Goal: Information Seeking & Learning: Find specific page/section

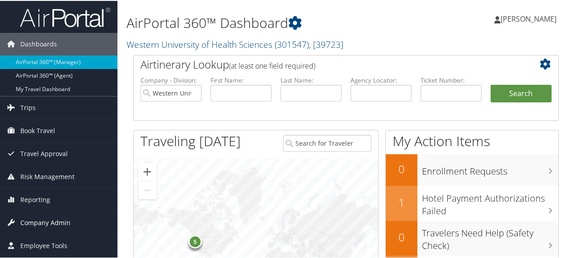
click at [67, 220] on span "Company Admin" at bounding box center [45, 222] width 50 height 23
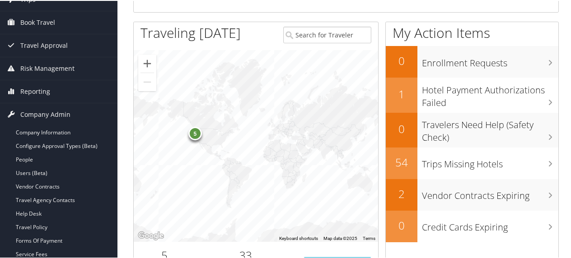
scroll to position [145, 0]
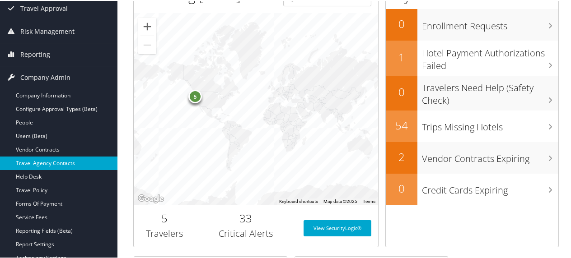
click at [69, 160] on link "Travel Agency Contacts" at bounding box center [58, 163] width 117 height 14
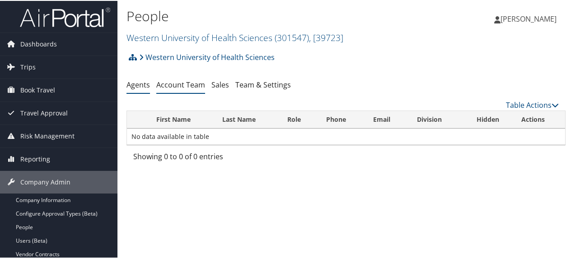
click at [172, 84] on link "Account Team" at bounding box center [180, 84] width 49 height 10
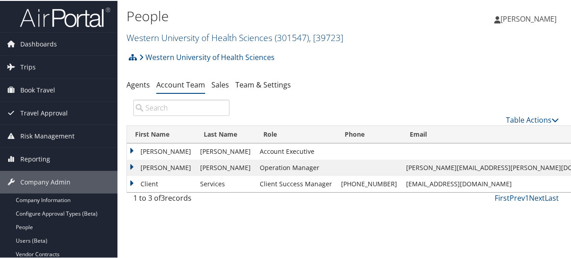
click at [163, 37] on link "Western University of Health Sciences ( 301547 ) , [ 39723 ]" at bounding box center [234, 37] width 217 height 12
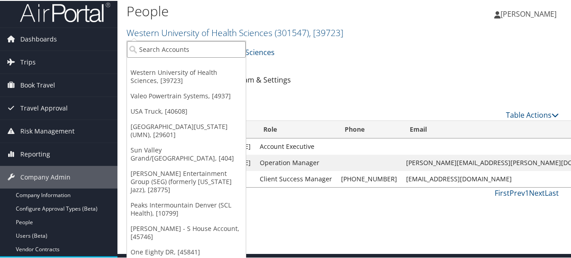
click at [171, 50] on input "search" at bounding box center [186, 48] width 119 height 17
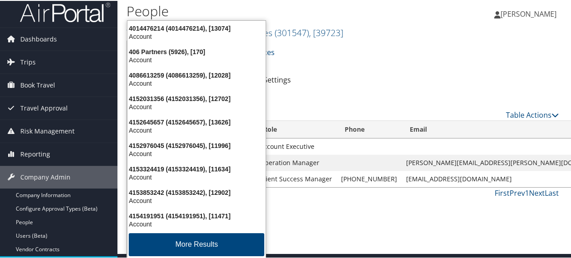
type input "4life"
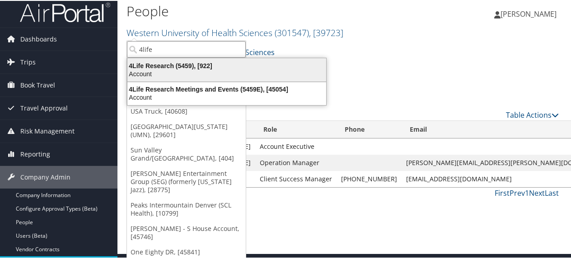
click at [176, 64] on div "4Life Research (5459), [922]" at bounding box center [227, 65] width 210 height 8
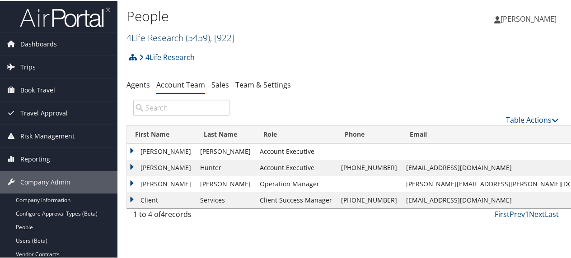
click at [150, 36] on link "4Life Research ( 5459 ) , [ 922 ]" at bounding box center [180, 37] width 108 height 12
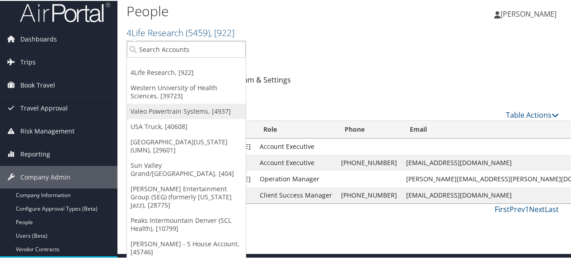
click at [178, 111] on link "Valeo Powertrain Systems, [4937]" at bounding box center [186, 110] width 119 height 15
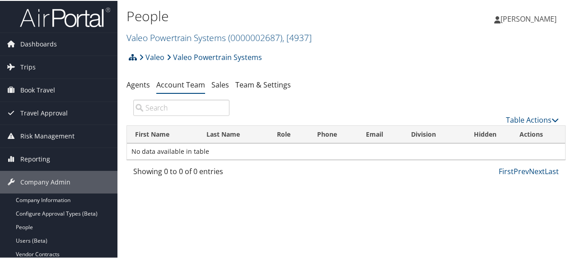
click at [134, 57] on icon at bounding box center [133, 56] width 8 height 7
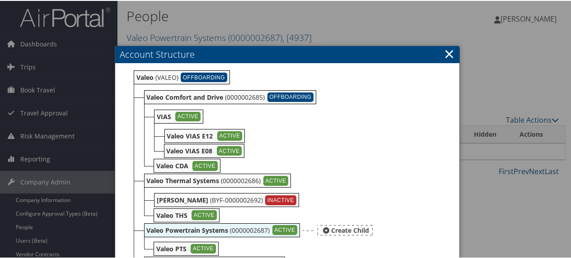
click at [163, 228] on b "Valeo Powertrain Systems" at bounding box center [188, 229] width 82 height 9
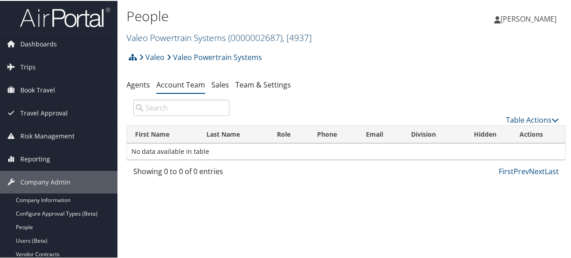
click at [168, 36] on link "Valeo Powertrain Systems ( 0000002687 ) , [ 4937 ]" at bounding box center [218, 37] width 185 height 12
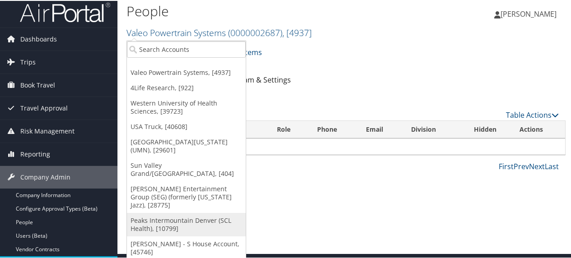
click at [166, 212] on link "Peaks Intermountain Denver (SCL Health), [10799]" at bounding box center [186, 223] width 119 height 23
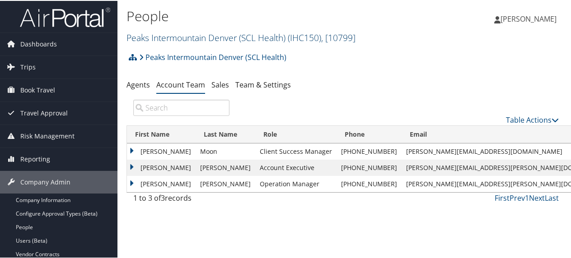
click at [154, 34] on link "Peaks Intermountain Denver (SCL Health) ( IHC150 ) , [ 10799 ]" at bounding box center [240, 37] width 229 height 12
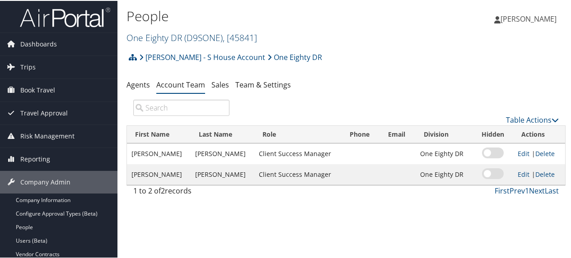
click at [161, 34] on link "One Eighty DR ( D9SONE ) , [ 45841 ]" at bounding box center [191, 37] width 131 height 12
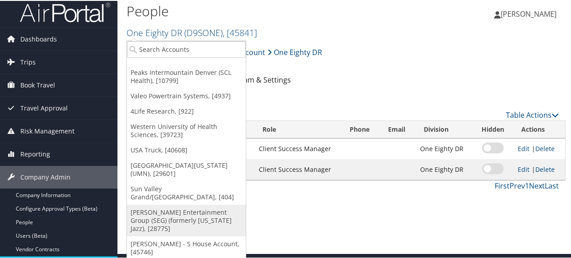
click at [151, 208] on link "[PERSON_NAME] Entertainment Group (SEG) (formerly [US_STATE] Jazz), [28775]" at bounding box center [186, 220] width 119 height 32
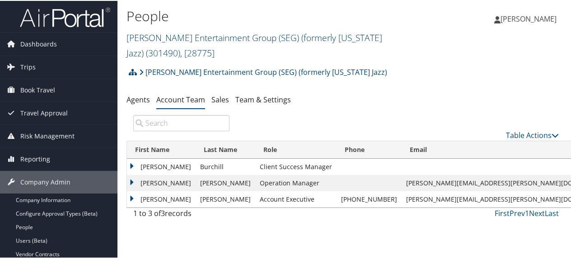
click at [195, 37] on link "Smith Entertainment Group (SEG) (formerly Utah Jazz) ( 301490 ) , [ 28775 ]" at bounding box center [254, 45] width 256 height 28
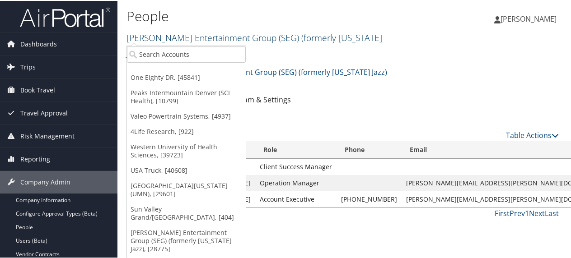
scroll to position [5, 0]
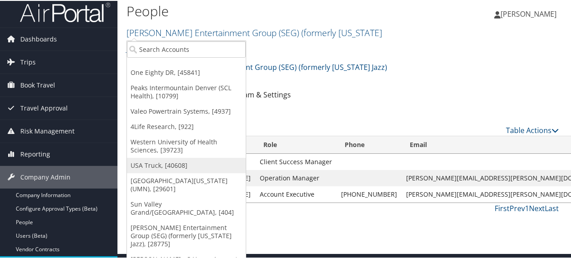
click at [146, 164] on link "USA Truck, [40608]" at bounding box center [186, 164] width 119 height 15
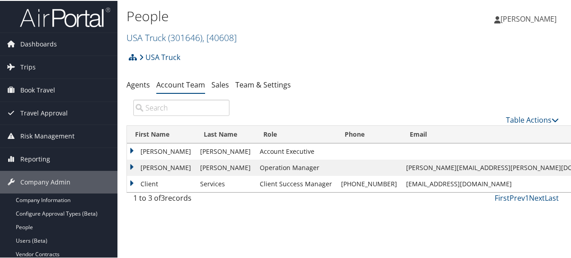
click at [184, 30] on h2 "USA Truck ( 301646 ) , [ 40608 ]" at bounding box center [272, 35] width 293 height 15
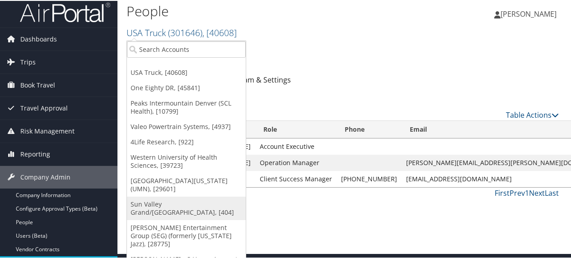
click at [156, 203] on link "Sun Valley Grand/[GEOGRAPHIC_DATA], [404]" at bounding box center [186, 207] width 119 height 23
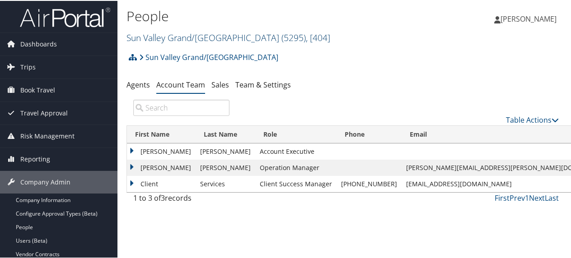
click at [175, 35] on link "Sun Valley Grand/Little America ( 5295 ) , [ 404 ]" at bounding box center [228, 37] width 204 height 12
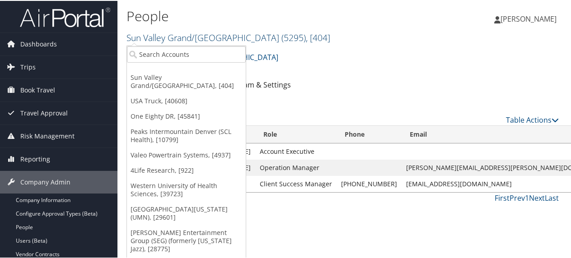
scroll to position [5, 0]
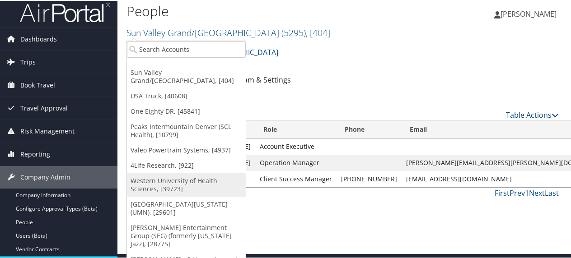
click at [146, 173] on link "Western University of Health Sciences, [39723]" at bounding box center [186, 184] width 119 height 23
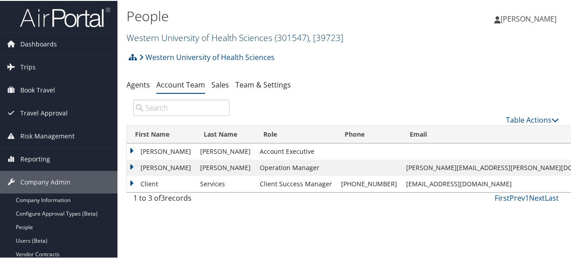
click at [176, 33] on link "Western University of Health Sciences ( 301547 ) , [ 39723 ]" at bounding box center [234, 37] width 217 height 12
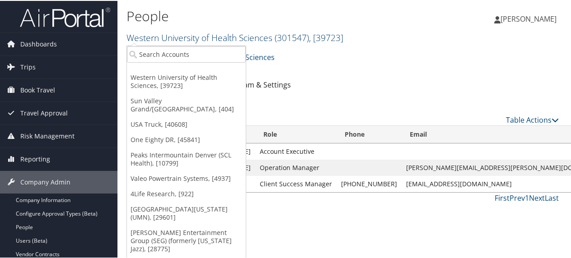
scroll to position [5, 0]
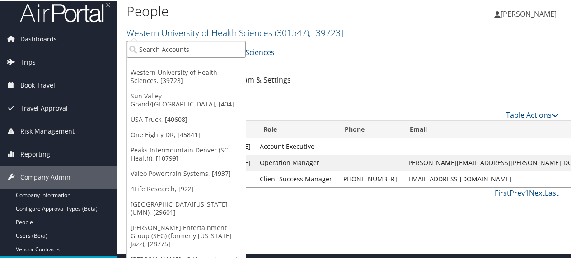
click at [157, 49] on input "search" at bounding box center [186, 48] width 119 height 17
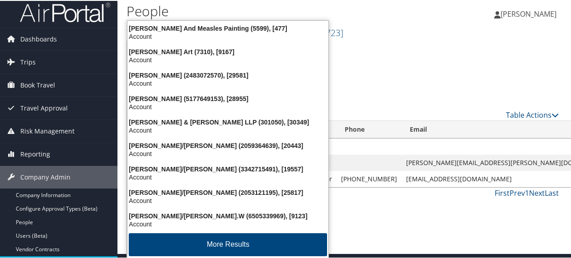
type input "Thomas arts"
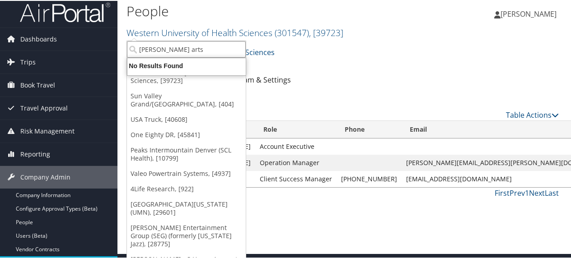
click at [162, 46] on input "Thomas arts" at bounding box center [186, 48] width 119 height 17
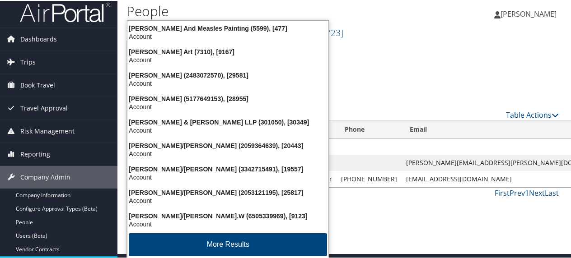
type input "Thomasarts"
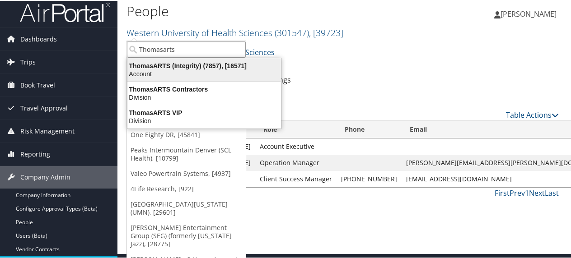
click at [178, 64] on div "ThomasARTS (Integrity) (7857), [16571]" at bounding box center [204, 65] width 164 height 8
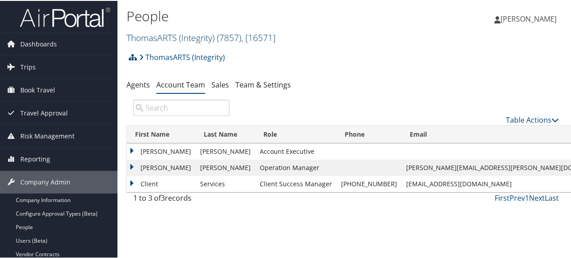
click at [158, 33] on link "ThomasARTS (Integrity) ( 7857 ) , [ 16571 ]" at bounding box center [200, 37] width 149 height 12
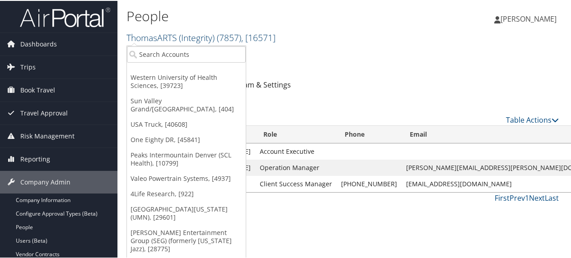
scroll to position [5, 0]
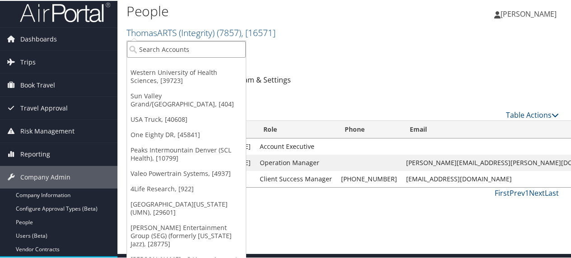
click at [161, 48] on input "search" at bounding box center [186, 48] width 119 height 17
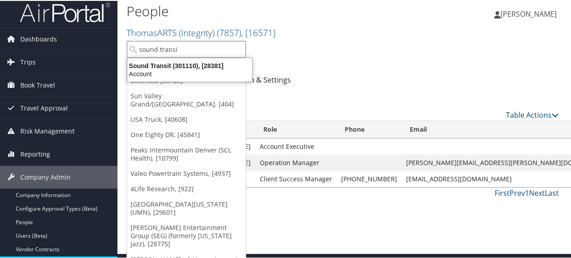
type input "sound transit"
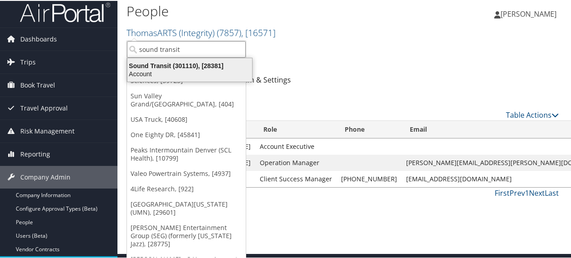
click at [152, 64] on div "Sound Transit (301110), [28381]" at bounding box center [190, 65] width 136 height 8
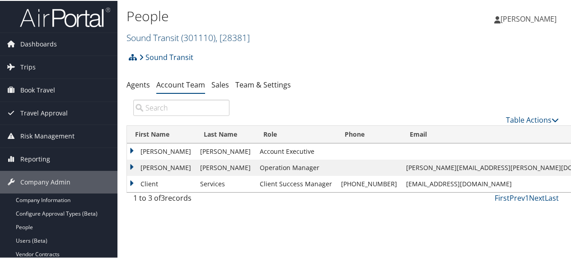
click at [173, 36] on link "Sound Transit ( 301110 ) , [ 28381 ]" at bounding box center [187, 37] width 123 height 12
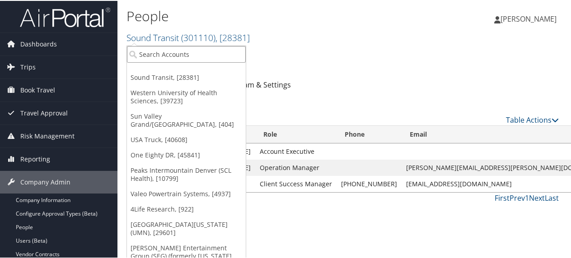
click at [157, 53] on input "search" at bounding box center [186, 53] width 119 height 17
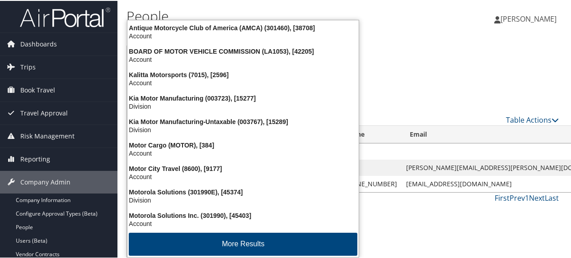
type input "motor"
click at [392, 53] on div "Sound Transit Account Structure Sound Transit (301110) ACTIVE Create Child × Cr…" at bounding box center [345, 59] width 439 height 24
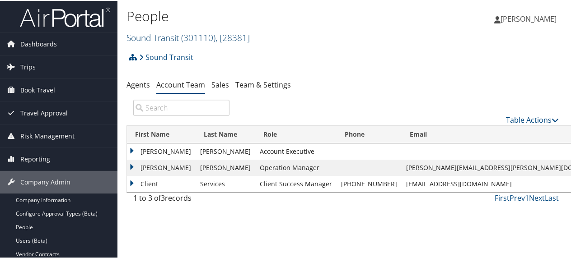
click at [182, 38] on link "Sound Transit ( 301110 ) , [ 28381 ]" at bounding box center [187, 37] width 123 height 12
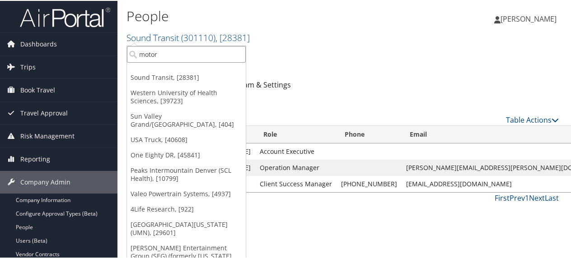
drag, startPoint x: 158, startPoint y: 56, endPoint x: 130, endPoint y: 46, distance: 29.6
click at [130, 46] on input "motor" at bounding box center [186, 53] width 119 height 17
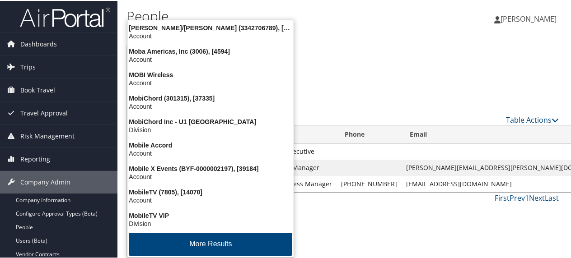
type input "Motoro"
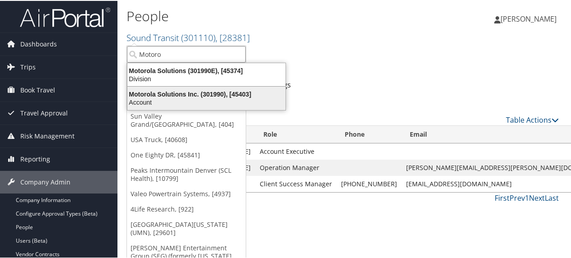
click at [176, 93] on div "Motorola Solutions Inc. (301990), [45403]" at bounding box center [206, 93] width 169 height 8
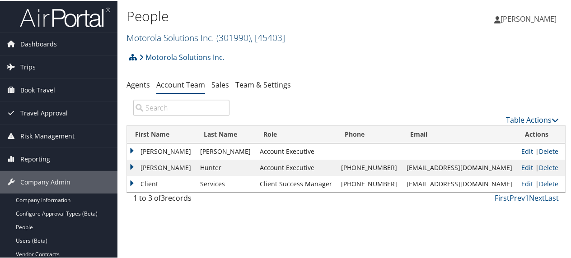
click at [174, 37] on link "Motorola Solutions Inc. ( 301990 ) , [ 45403 ]" at bounding box center [205, 37] width 159 height 12
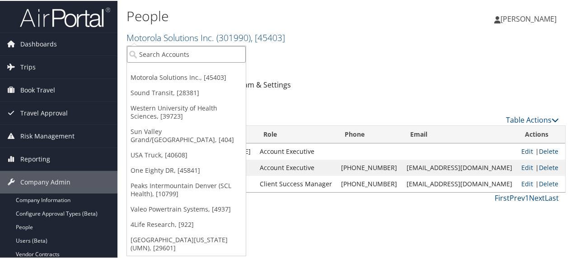
click at [150, 52] on input "search" at bounding box center [186, 53] width 119 height 17
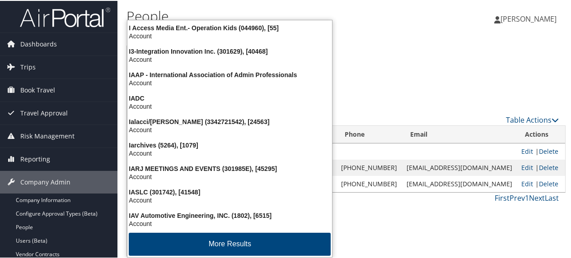
type input "IMA"
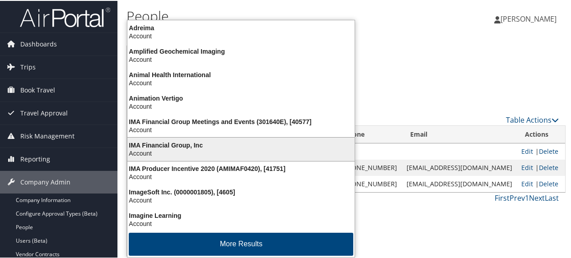
click at [173, 145] on div "IMA Financial Group, Inc" at bounding box center [241, 144] width 238 height 8
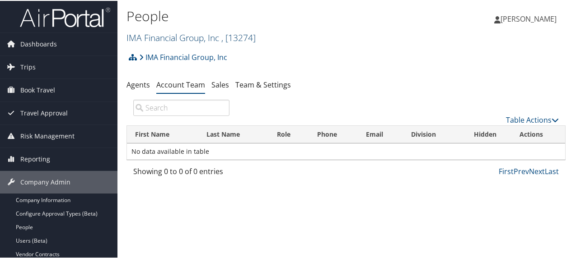
click at [206, 34] on link "IMA Financial Group, Inc , [ 13274 ]" at bounding box center [190, 37] width 129 height 12
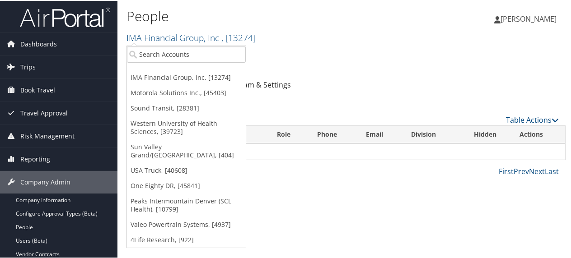
click at [278, 28] on h2 "IMA Financial Group, Inc , [ 13274 ]" at bounding box center [272, 35] width 293 height 15
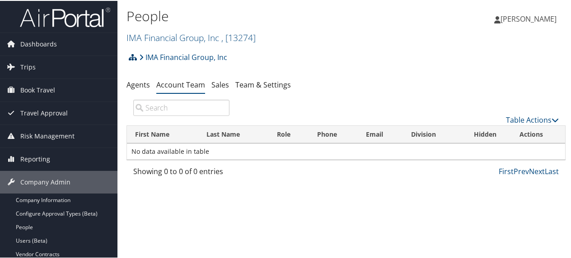
click at [131, 56] on icon at bounding box center [133, 56] width 8 height 7
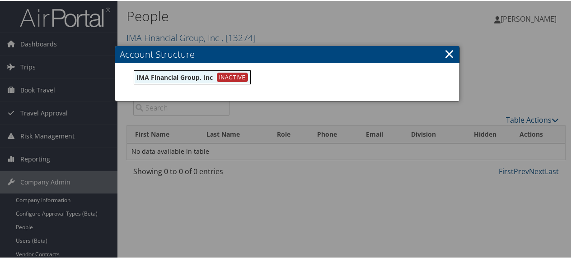
click at [285, 100] on div "Account Structure IMA Financial Group, Inc INACTIVE Create Child ×" at bounding box center [287, 73] width 345 height 56
click at [446, 51] on link "×" at bounding box center [449, 53] width 10 height 18
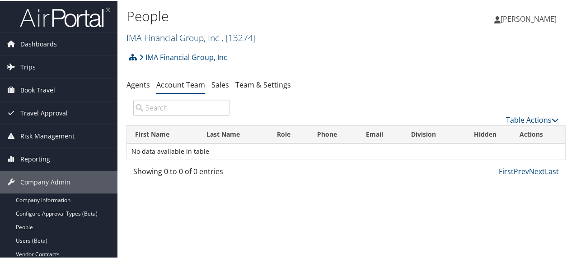
click at [178, 34] on link "IMA Financial Group, Inc , [ 13274 ]" at bounding box center [190, 37] width 129 height 12
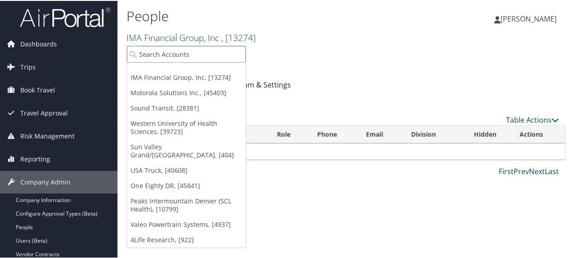
click at [167, 55] on input "search" at bounding box center [186, 53] width 119 height 17
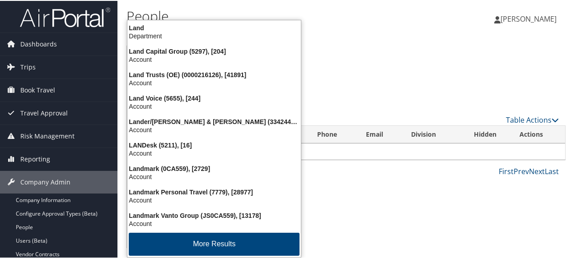
type input "land"
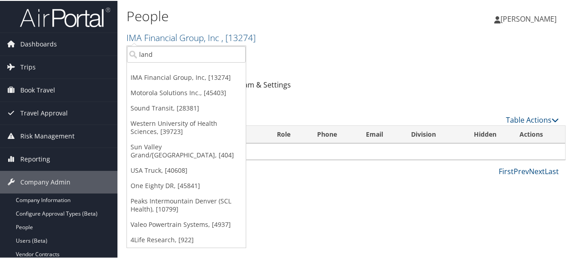
click at [350, 50] on div "IMA Financial Group, Inc Account Structure IMA Financial Group, Inc INACTIVE Cr…" at bounding box center [345, 59] width 439 height 24
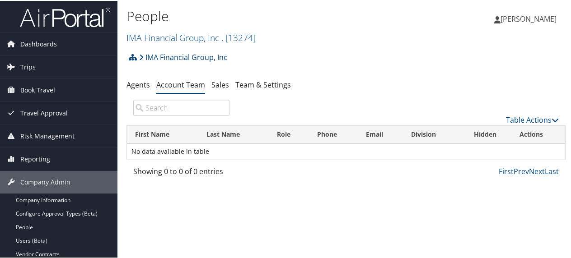
click at [177, 55] on link "IMA Financial Group, Inc" at bounding box center [183, 56] width 88 height 18
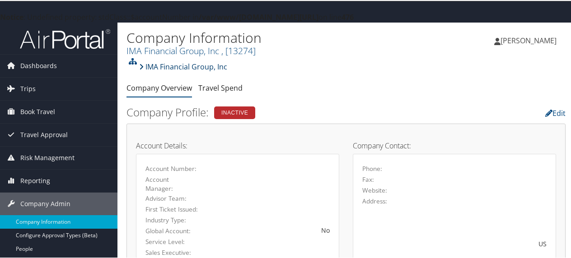
click at [180, 70] on link "IMA Financial Group, Inc" at bounding box center [183, 66] width 88 height 18
click at [172, 66] on link "IMA Financial Group, Inc" at bounding box center [183, 66] width 88 height 18
click at [174, 50] on link "IMA Financial Group, Inc , [ 13274 ]" at bounding box center [190, 50] width 129 height 12
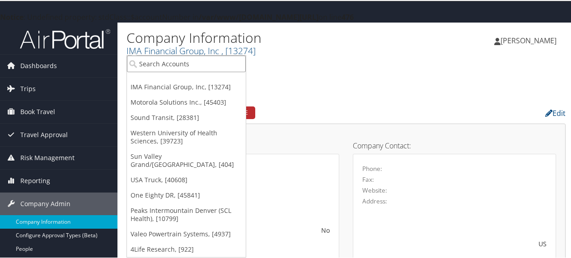
click at [152, 64] on input "search" at bounding box center [186, 63] width 119 height 17
type input "IMA"
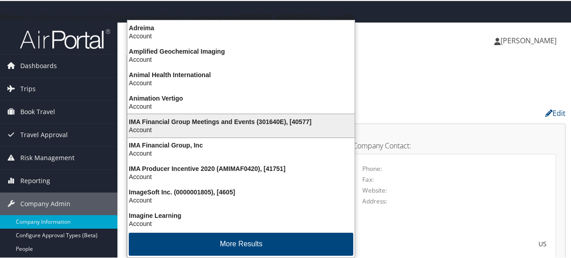
click at [202, 121] on div "IMA Financial Group Meetings and Events (301640E), [40577]" at bounding box center [241, 121] width 238 height 8
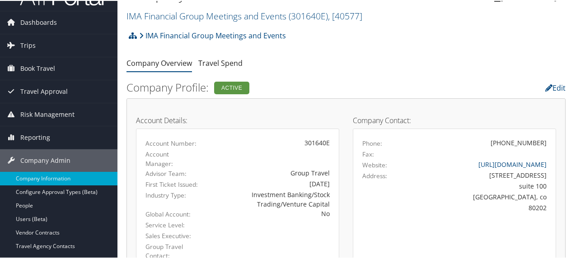
scroll to position [65, 0]
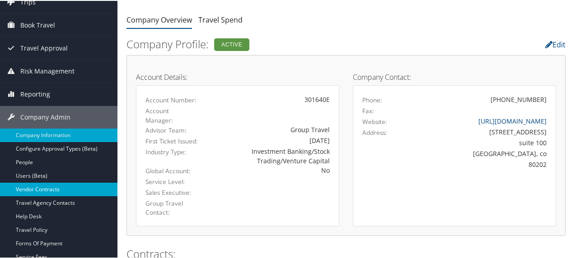
click at [25, 187] on link "Vendor Contracts" at bounding box center [58, 189] width 117 height 14
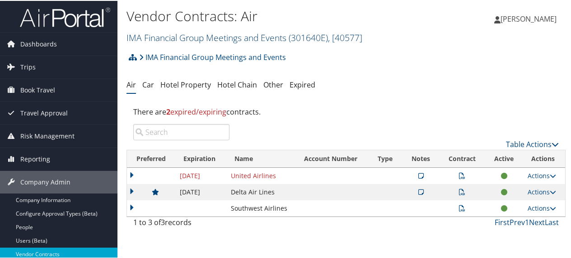
click at [162, 35] on link "IMA Financial Group Meetings and Events ( 301640E ) , [ 40577 ]" at bounding box center [244, 37] width 236 height 12
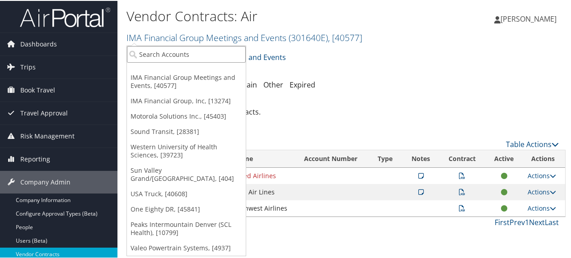
click at [157, 48] on input "search" at bounding box center [186, 53] width 119 height 17
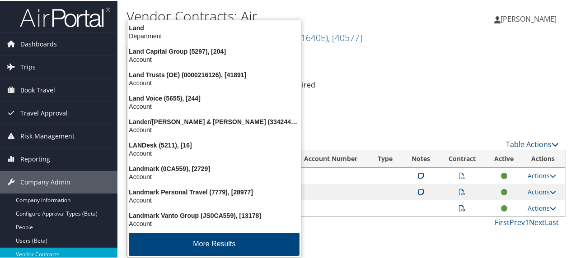
type input "Landmark"
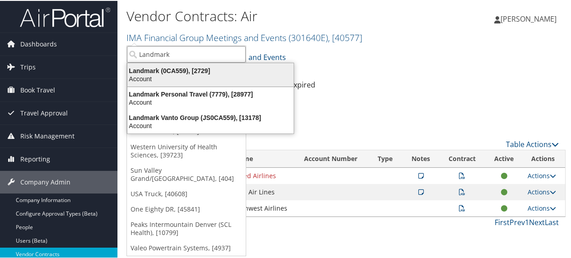
click at [169, 69] on div "Landmark (0CA559), [2729]" at bounding box center [210, 70] width 177 height 8
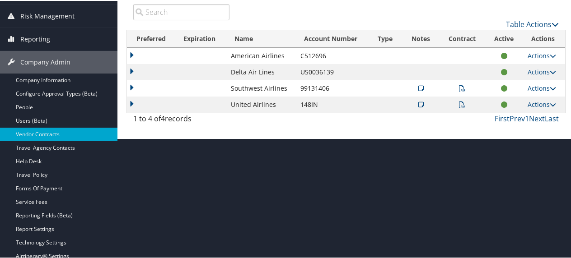
scroll to position [121, 0]
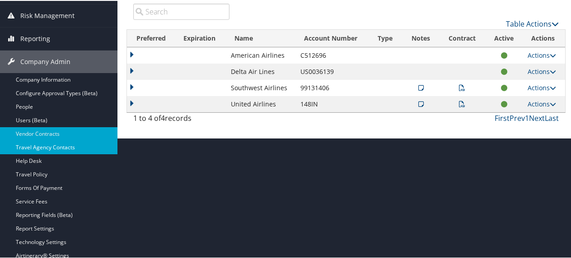
click at [48, 141] on link "Travel Agency Contacts" at bounding box center [58, 147] width 117 height 14
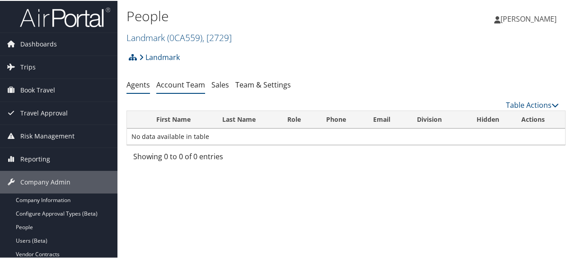
click at [183, 86] on link "Account Team" at bounding box center [180, 84] width 49 height 10
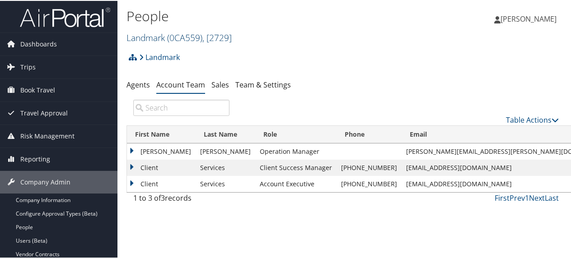
click at [152, 35] on link "Landmark ( 0CA559 ) , [ 2729 ]" at bounding box center [178, 37] width 105 height 12
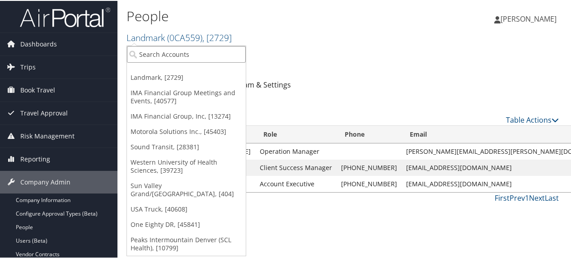
click at [163, 56] on input "search" at bounding box center [186, 53] width 119 height 17
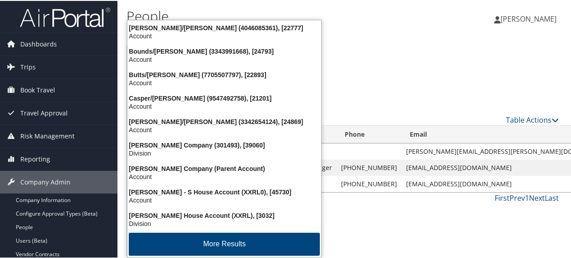
type input "[PERSON_NAME]"
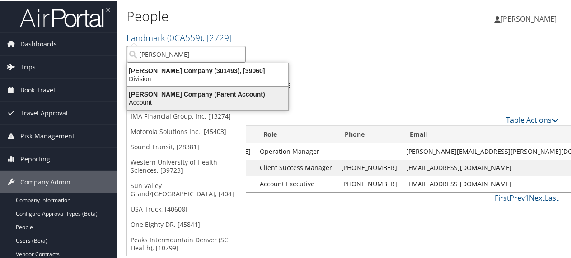
click at [173, 91] on div "[PERSON_NAME] Company (Parent Account)" at bounding box center [208, 93] width 172 height 8
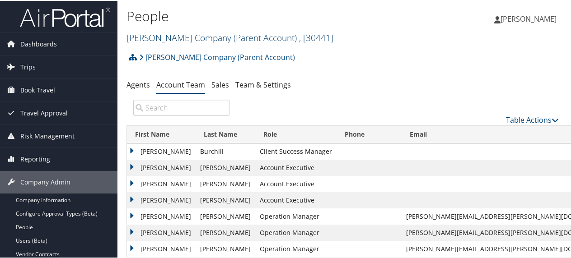
click at [199, 37] on link "Larry H. Miller Company (Parent Account) , [ 30441 ]" at bounding box center [229, 37] width 207 height 12
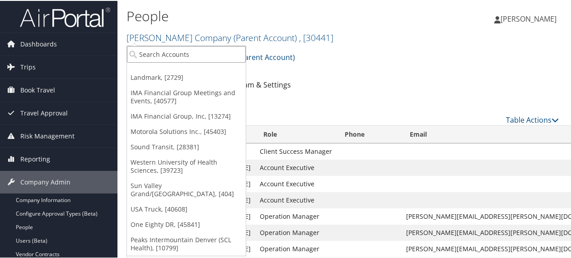
click at [154, 54] on input "search" at bounding box center [186, 53] width 119 height 17
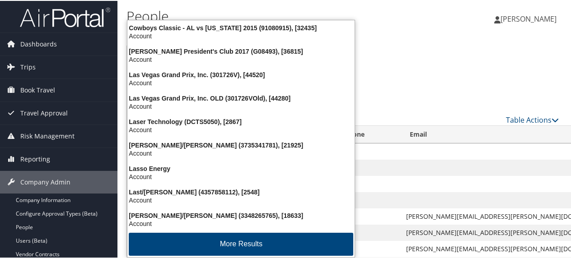
type input "laser tech"
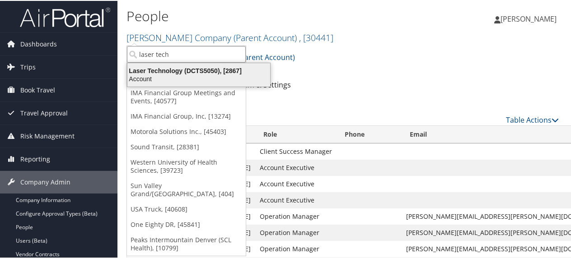
click at [159, 69] on div "Laser Technology (DCTS5050), [2867]" at bounding box center [199, 70] width 154 height 8
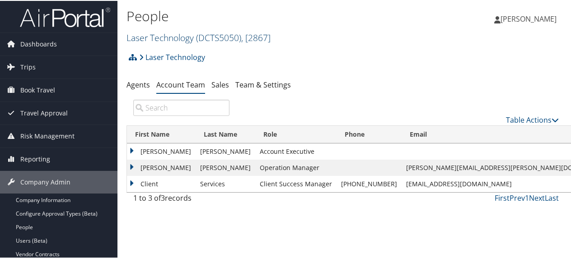
click at [152, 34] on link "Laser Technology ( DCTS5050 ) , [ 2867 ]" at bounding box center [198, 37] width 144 height 12
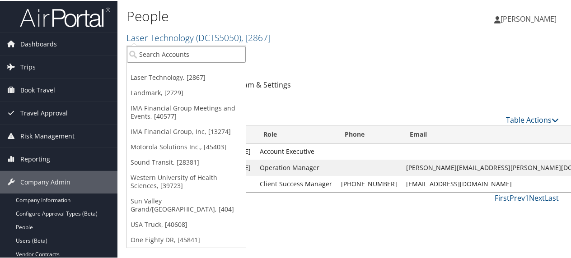
click at [152, 50] on input "search" at bounding box center [186, 53] width 119 height 17
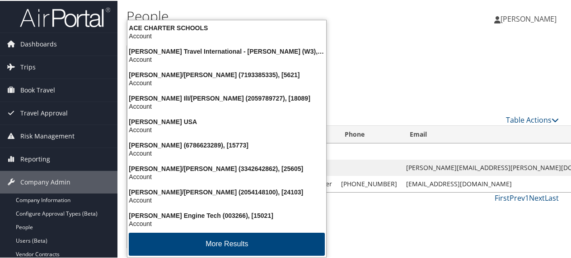
type input "hartzel"
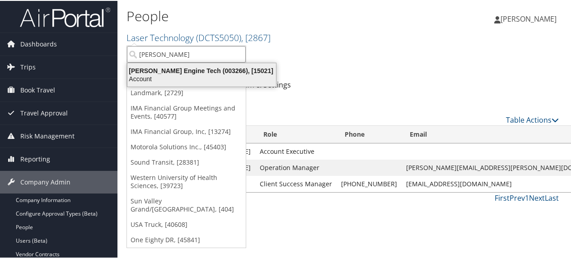
click at [161, 66] on div "Hartzell Engine Tech (003266), [15021]" at bounding box center [201, 70] width 159 height 8
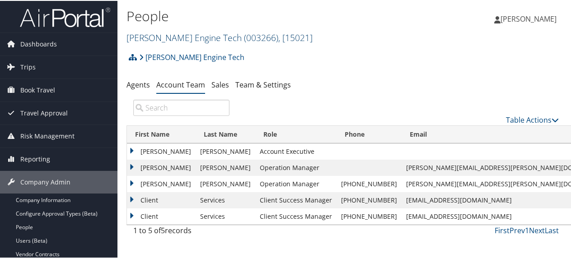
click at [193, 36] on link "[PERSON_NAME] Engine Tech ( 003266 ) , [ 15021 ]" at bounding box center [219, 37] width 186 height 12
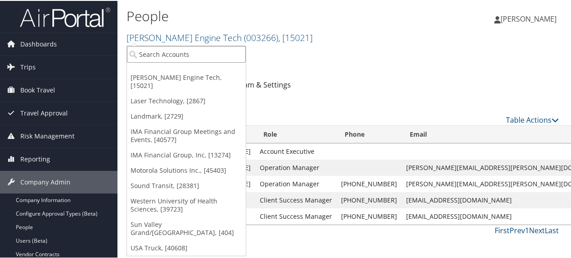
click at [169, 55] on input "search" at bounding box center [186, 53] width 119 height 17
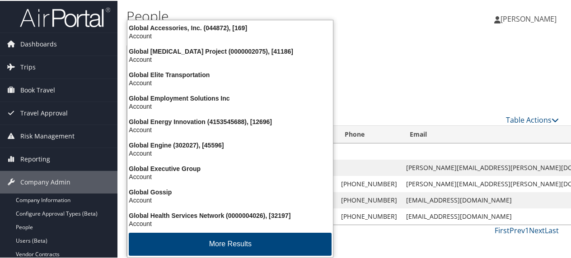
type input "global mar"
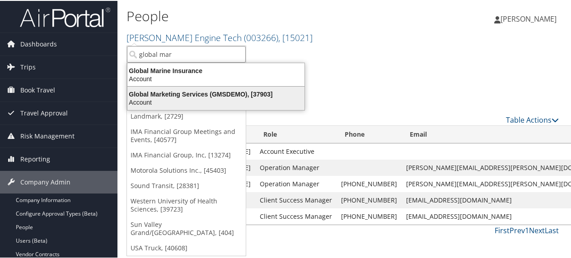
click at [166, 94] on div "Global Marketing Services (GMSDEMO), [37903]" at bounding box center [216, 93] width 188 height 8
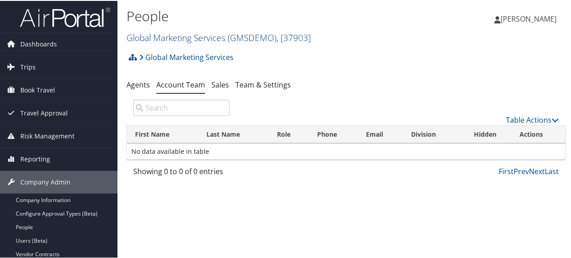
click at [188, 83] on link "Account Team" at bounding box center [180, 84] width 49 height 10
click at [132, 56] on icon at bounding box center [133, 56] width 8 height 7
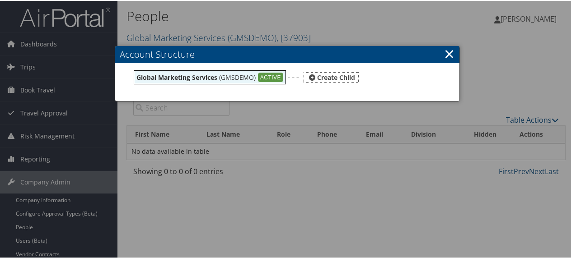
click at [187, 75] on b "Global Marketing Services" at bounding box center [176, 76] width 81 height 9
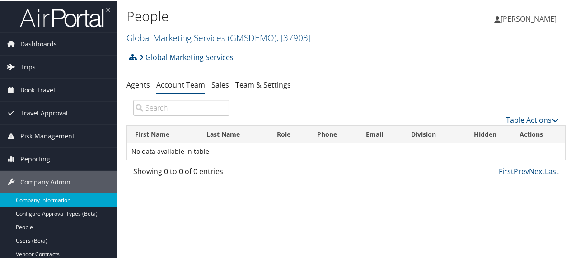
click at [54, 198] on link "Company Information" at bounding box center [58, 200] width 117 height 14
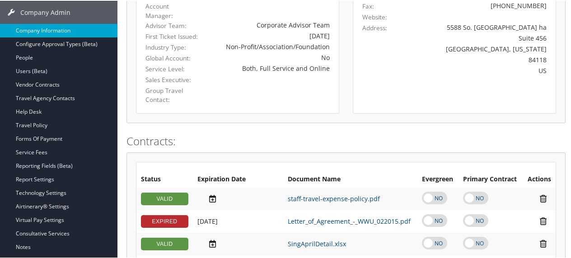
scroll to position [105, 0]
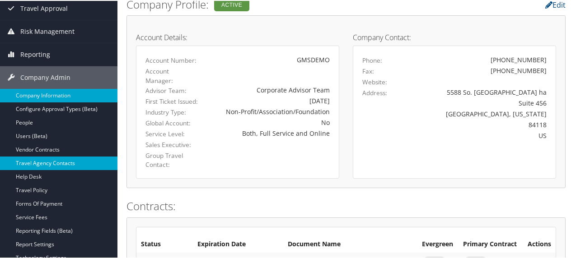
click at [31, 162] on link "Travel Agency Contacts" at bounding box center [58, 163] width 117 height 14
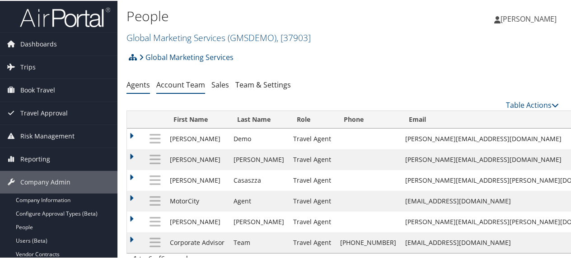
click at [181, 84] on link "Account Team" at bounding box center [180, 84] width 49 height 10
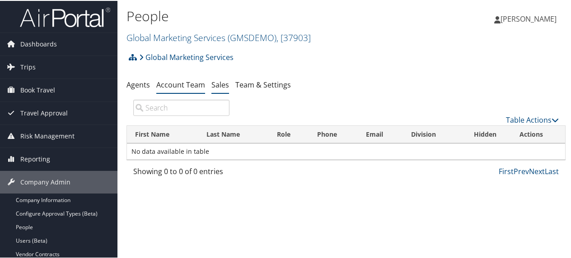
click at [218, 86] on link "Sales" at bounding box center [220, 84] width 18 height 10
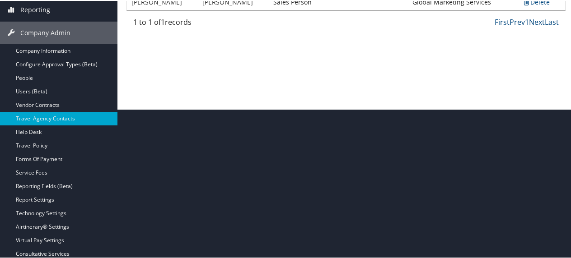
scroll to position [161, 0]
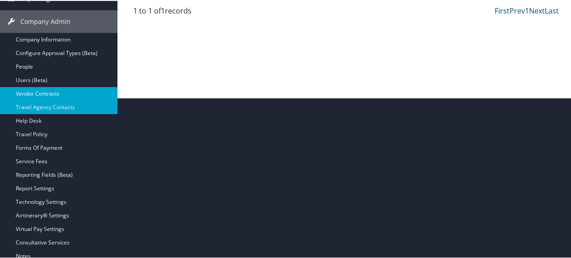
click at [24, 91] on link "Vendor Contracts" at bounding box center [58, 93] width 117 height 14
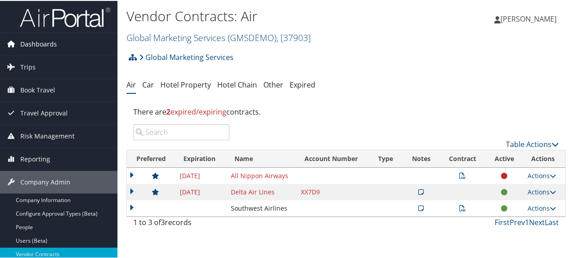
click at [52, 42] on span "Dashboards" at bounding box center [38, 43] width 37 height 23
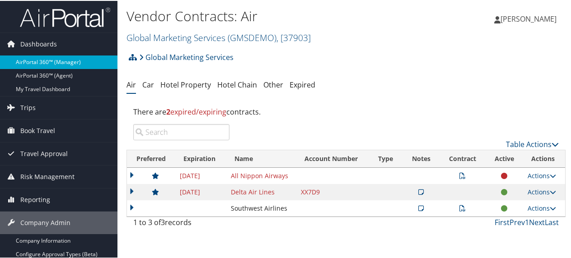
click at [54, 60] on link "AirPortal 360™ (Manager)" at bounding box center [58, 62] width 117 height 14
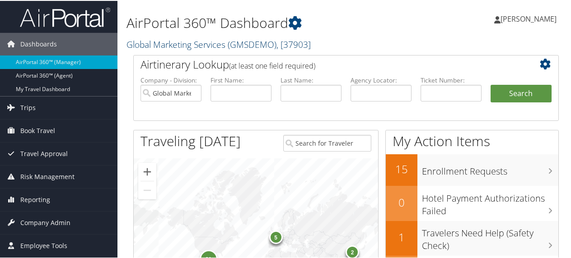
click at [179, 42] on link "Global Marketing Services ( GMSDEMO ) , [ 37903 ]" at bounding box center [218, 43] width 184 height 12
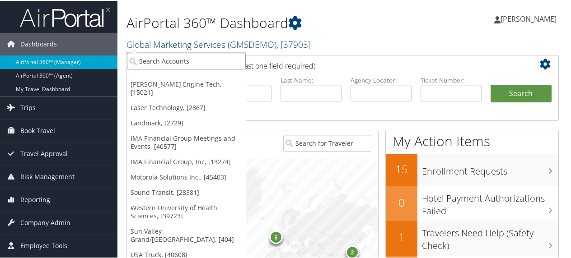
click at [166, 63] on input "search" at bounding box center [186, 60] width 119 height 17
drag, startPoint x: 166, startPoint y: 63, endPoint x: 112, endPoint y: 62, distance: 53.8
type input "fraisier"
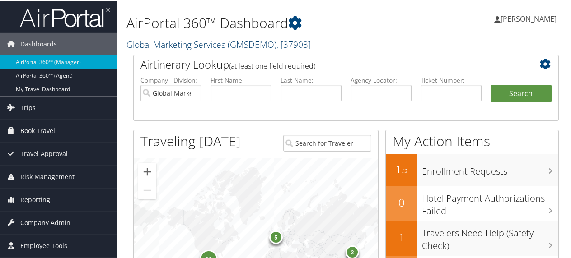
click at [139, 40] on link "Global Marketing Services ( GMSDEMO ) , [ 37903 ]" at bounding box center [218, 43] width 184 height 12
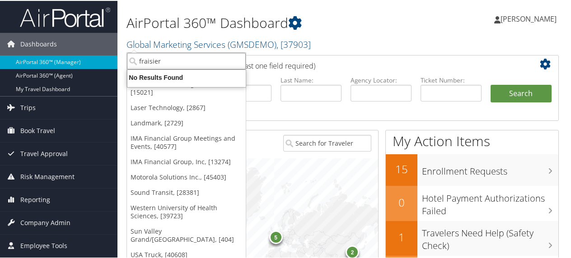
drag, startPoint x: 172, startPoint y: 64, endPoint x: 130, endPoint y: 66, distance: 41.6
click at [130, 66] on input "fraisier" at bounding box center [186, 60] width 119 height 17
type input "frai"
click at [148, 60] on input "frai" at bounding box center [186, 60] width 119 height 17
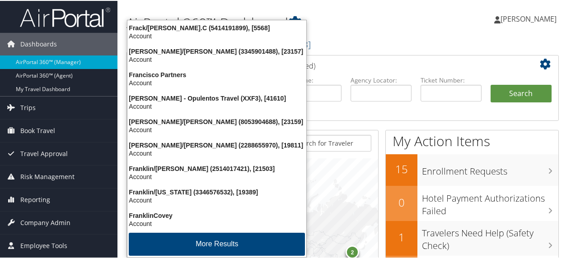
type input "Frasi"
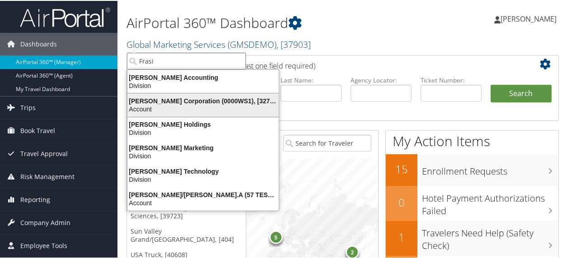
click at [173, 96] on div "Frasier Corporation (0000WS1), [32753]" at bounding box center [203, 100] width 162 height 8
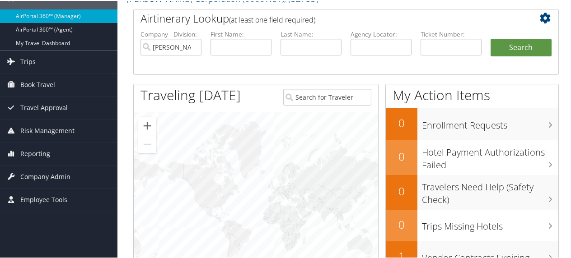
scroll to position [37, 0]
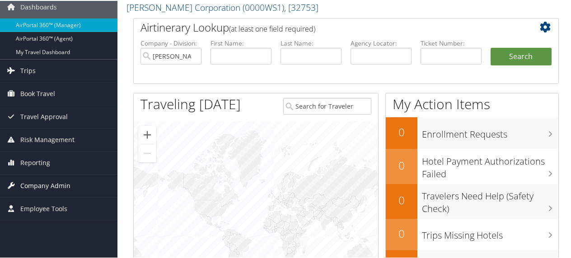
click at [52, 184] on span "Company Admin" at bounding box center [45, 185] width 50 height 23
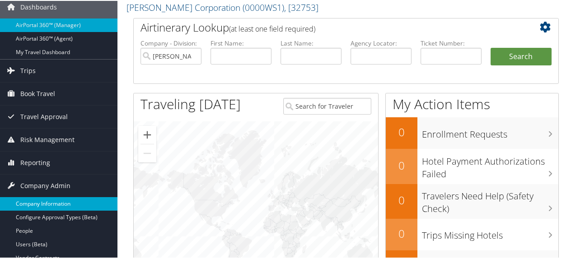
click at [53, 201] on link "Company Information" at bounding box center [58, 203] width 117 height 14
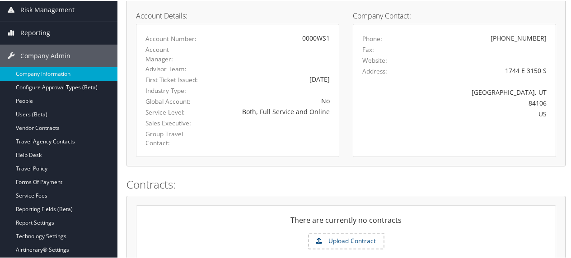
scroll to position [125, 0]
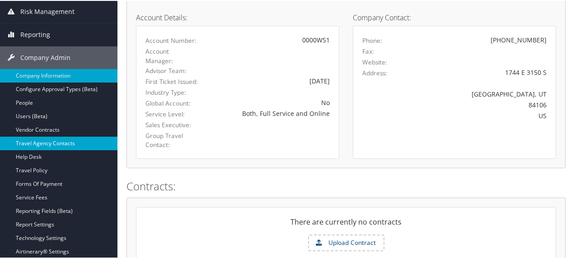
click at [57, 140] on link "Travel Agency Contacts" at bounding box center [58, 143] width 117 height 14
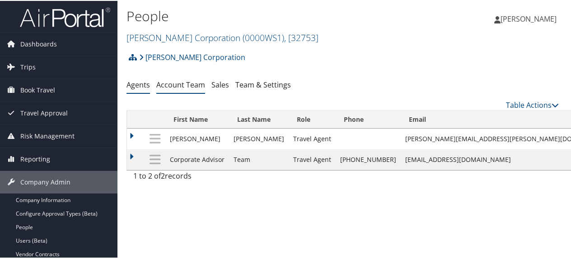
click at [169, 85] on link "Account Team" at bounding box center [180, 84] width 49 height 10
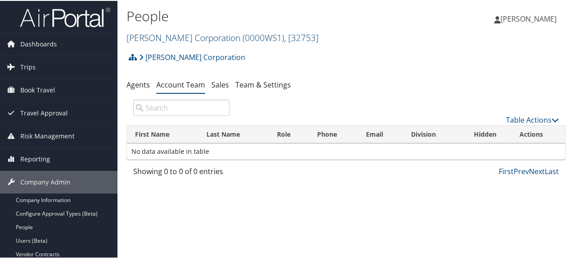
click at [160, 37] on link "[PERSON_NAME] Corporation ( 0000WS1 ) , [ 32753 ]" at bounding box center [222, 37] width 192 height 12
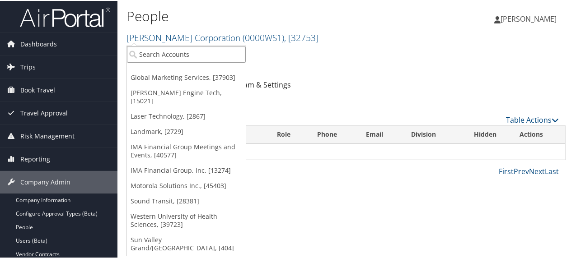
click at [146, 50] on input "search" at bounding box center [186, 53] width 119 height 17
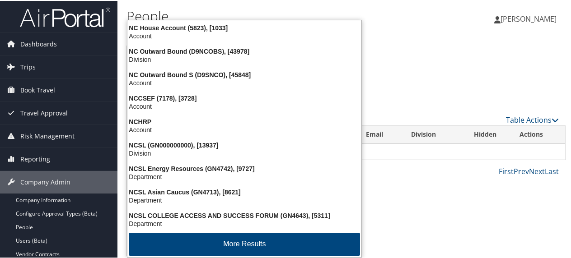
type input "NCSL"
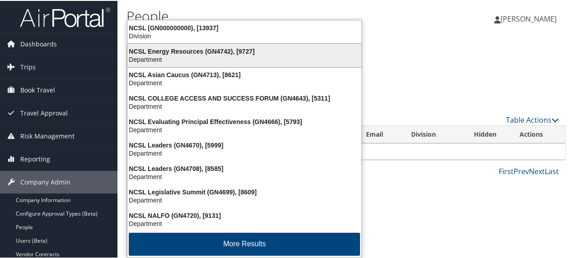
click at [160, 48] on div "NCSL Energy Resources (GN4742), [9727]" at bounding box center [244, 51] width 245 height 8
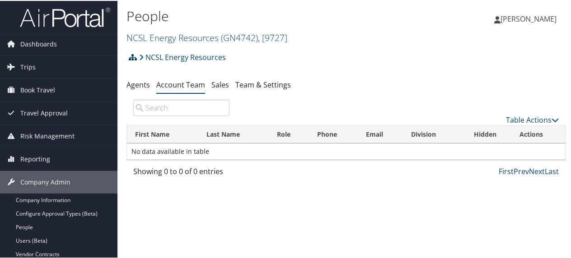
click at [133, 58] on icon at bounding box center [133, 56] width 8 height 7
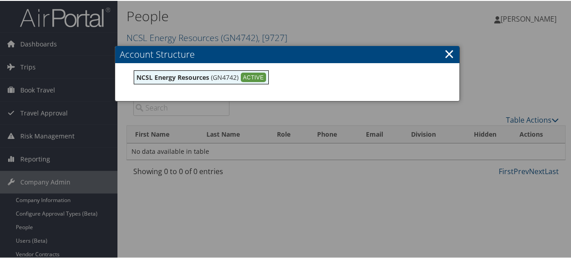
click at [134, 36] on div at bounding box center [287, 129] width 575 height 258
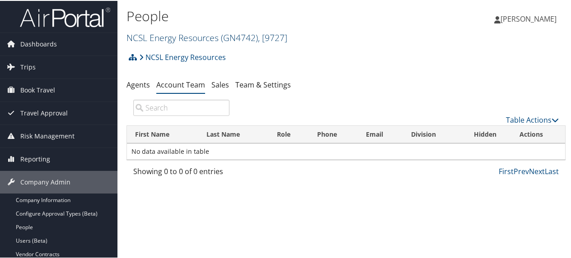
click at [146, 34] on link "NCSL Energy Resources ( GN4742 ) , [ 9727 ]" at bounding box center [206, 37] width 161 height 12
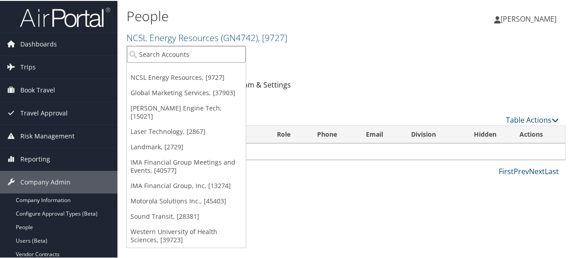
click at [154, 51] on input "search" at bounding box center [186, 53] width 119 height 17
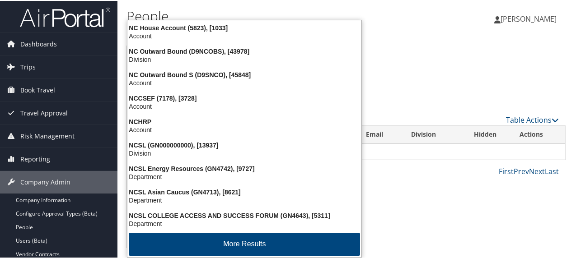
type input "N"
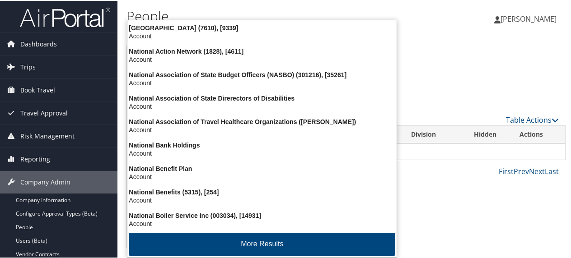
type input "National"
click at [203, 9] on h1 "People" at bounding box center [272, 15] width 293 height 19
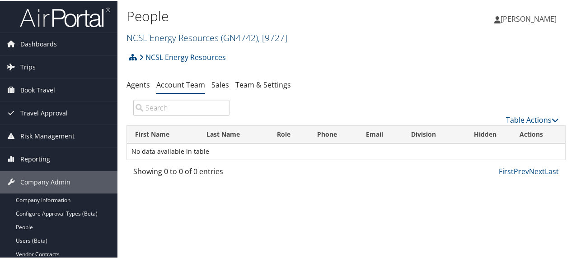
click at [168, 37] on link "NCSL Energy Resources ( GN4742 ) , [ 9727 ]" at bounding box center [206, 37] width 161 height 12
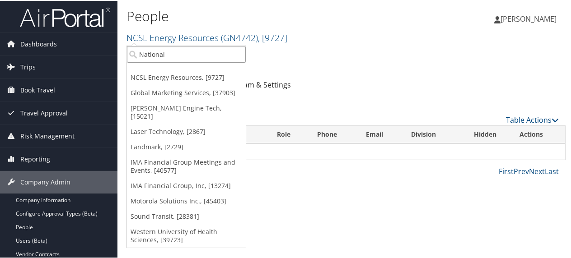
drag, startPoint x: 164, startPoint y: 52, endPoint x: 133, endPoint y: 61, distance: 31.9
click at [133, 61] on input "National" at bounding box center [186, 53] width 119 height 17
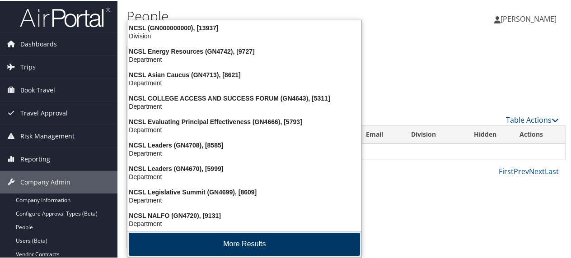
click at [238, 241] on button "More Results" at bounding box center [244, 243] width 231 height 23
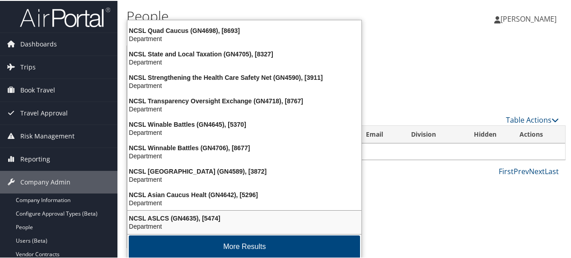
scroll to position [212, 0]
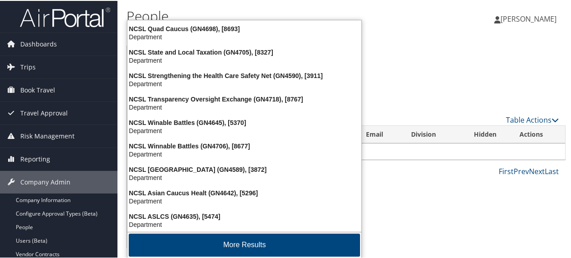
click at [238, 241] on button "More Results" at bounding box center [244, 244] width 231 height 23
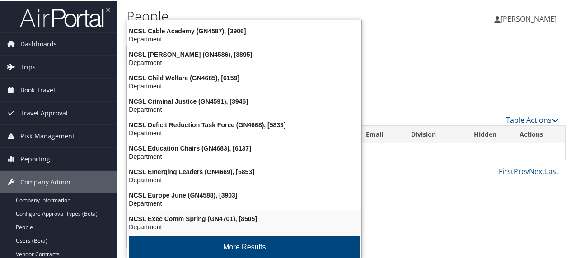
scroll to position [424, 0]
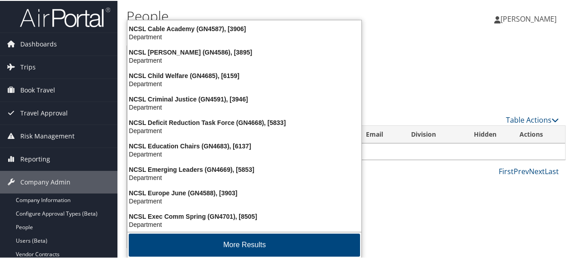
click at [238, 241] on button "More Results" at bounding box center [244, 244] width 231 height 23
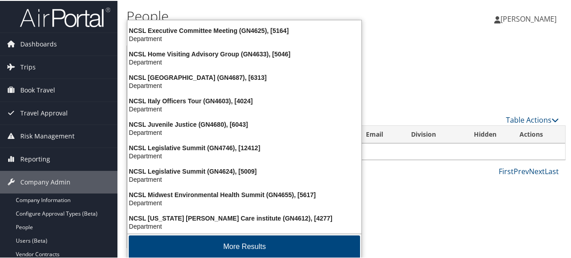
scroll to position [635, 0]
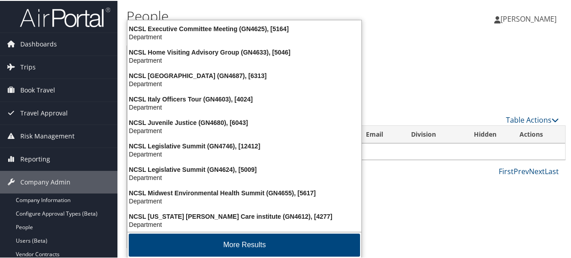
click at [238, 241] on button "More Results" at bounding box center [244, 244] width 231 height 23
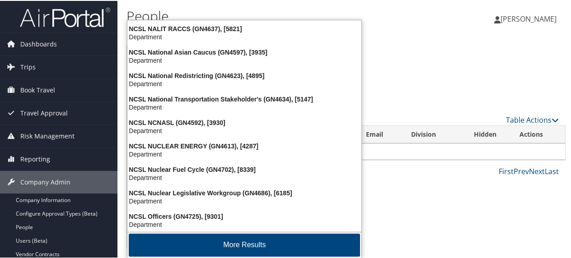
scroll to position [847, 0]
click at [238, 241] on button "More Results" at bounding box center [244, 244] width 231 height 23
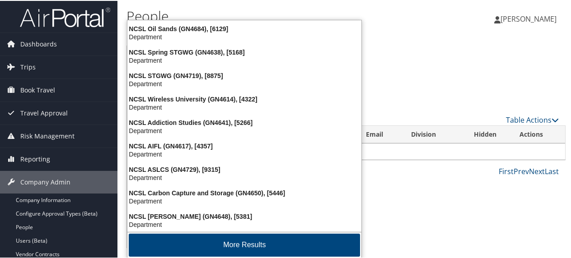
scroll to position [1058, 0]
click at [238, 241] on button "More Results" at bounding box center [244, 244] width 231 height 23
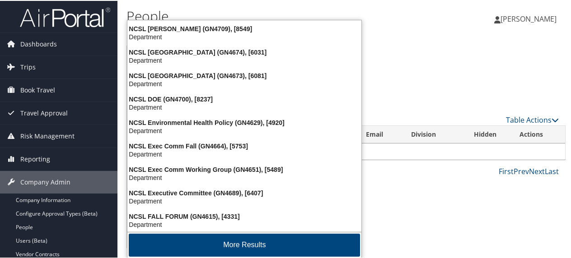
scroll to position [1270, 0]
click at [238, 241] on button "More Results" at bounding box center [244, 244] width 231 height 23
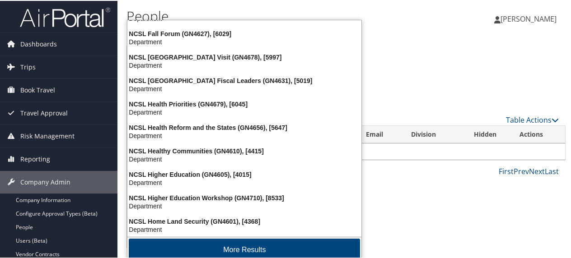
scroll to position [1481, 0]
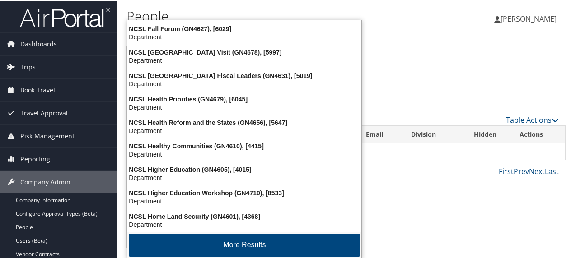
click at [238, 241] on button "More Results" at bounding box center [244, 244] width 231 height 23
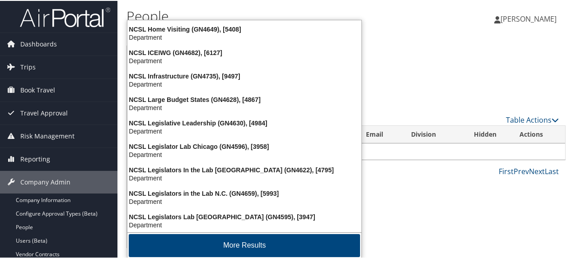
scroll to position [1692, 0]
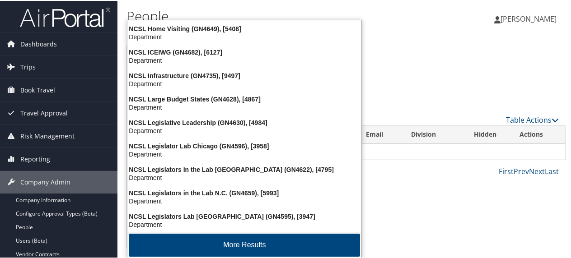
click at [238, 241] on button "More Results" at bounding box center [244, 244] width 231 height 23
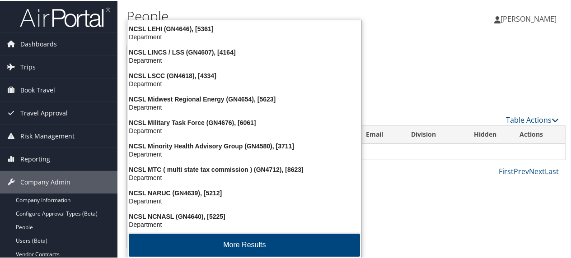
scroll to position [1904, 0]
click at [238, 241] on button "More Results" at bounding box center [244, 244] width 231 height 23
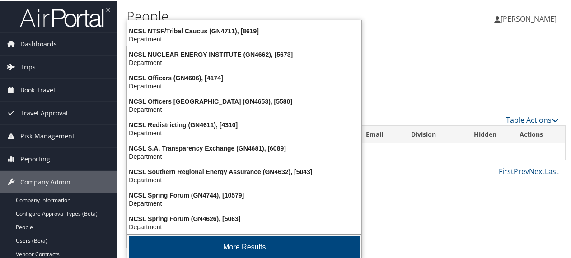
scroll to position [2115, 0]
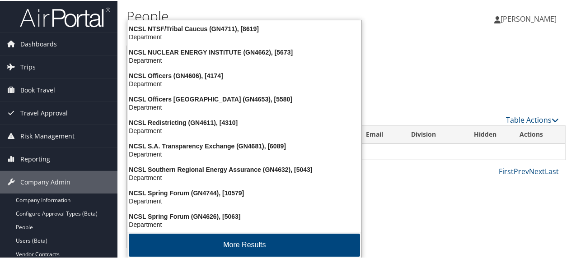
click at [238, 241] on button "More Results" at bounding box center [244, 244] width 231 height 23
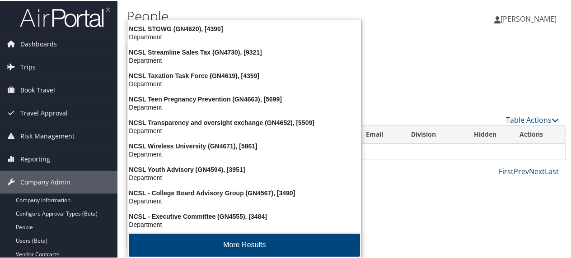
scroll to position [2327, 0]
click at [238, 241] on button "More Results" at bounding box center [244, 244] width 231 height 23
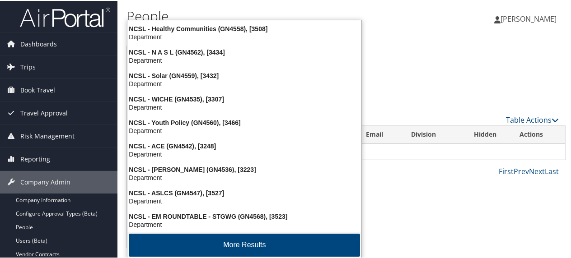
scroll to position [2538, 0]
click at [238, 241] on button "More Results" at bounding box center [244, 244] width 231 height 23
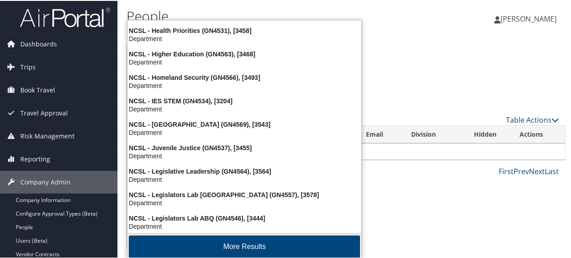
scroll to position [2749, 0]
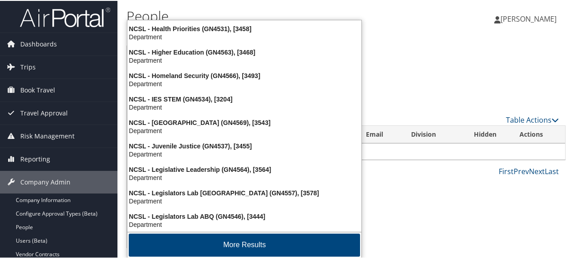
click at [238, 241] on button "More Results" at bounding box center [244, 244] width 231 height 23
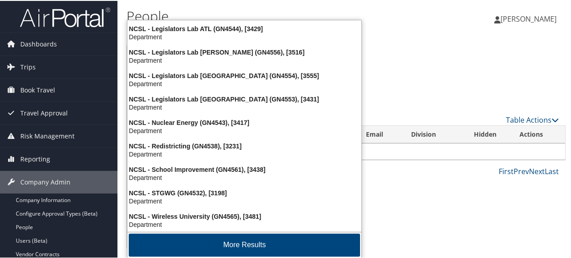
scroll to position [2961, 0]
click at [238, 241] on button "More Results" at bounding box center [244, 244] width 231 height 23
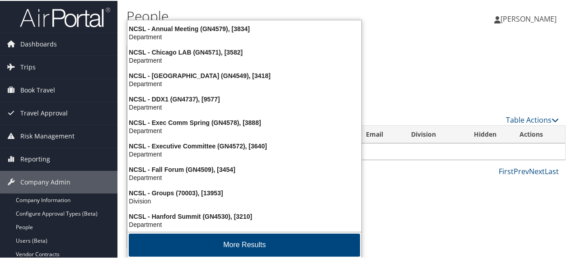
scroll to position [3172, 0]
click at [238, 241] on button "More Results" at bounding box center [244, 244] width 231 height 23
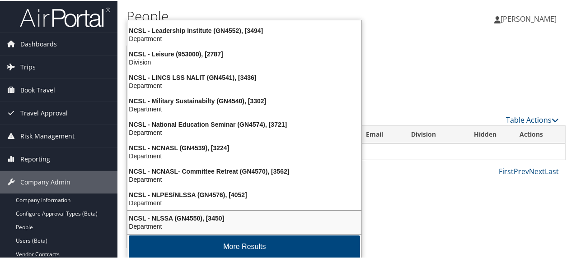
scroll to position [3383, 0]
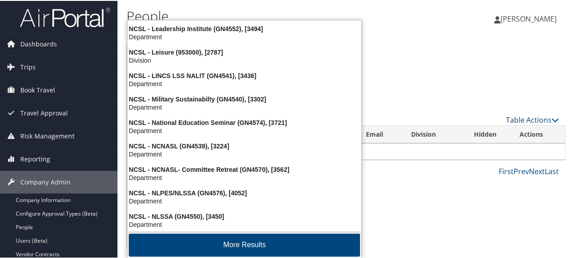
click at [238, 241] on button "More Results" at bounding box center [244, 244] width 231 height 23
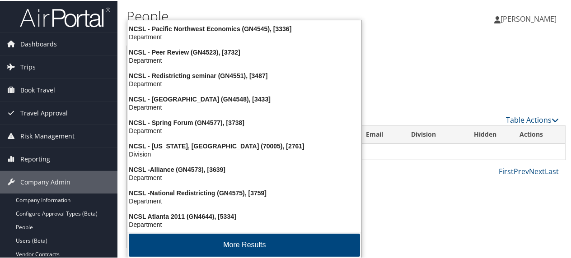
click at [238, 241] on button "More Results" at bounding box center [244, 244] width 231 height 23
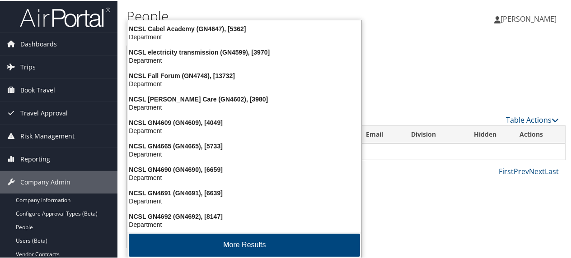
click at [238, 241] on button "More Results" at bounding box center [244, 244] width 231 height 23
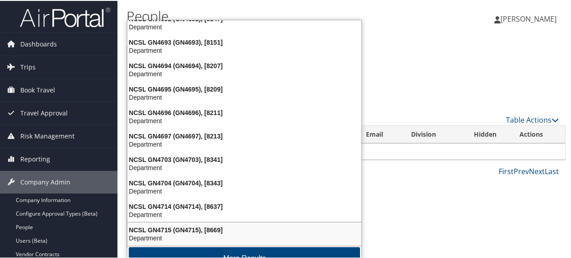
scroll to position [4018, 0]
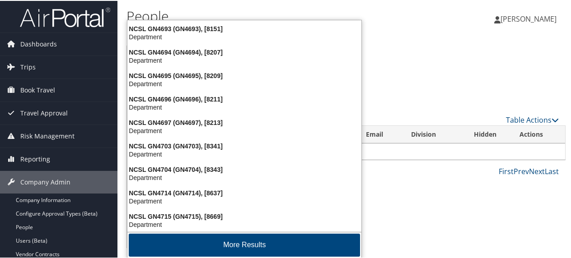
click at [238, 241] on button "More Results" at bounding box center [244, 244] width 231 height 23
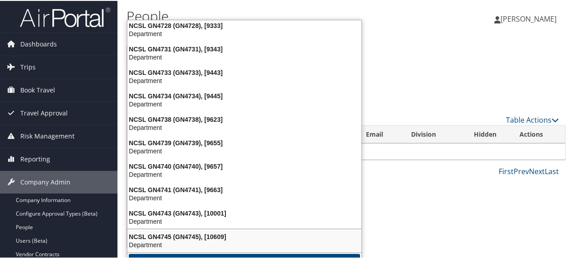
scroll to position [4440, 0]
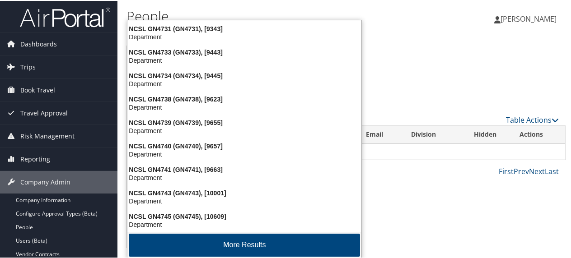
click at [238, 241] on button "More Results" at bounding box center [244, 244] width 231 height 23
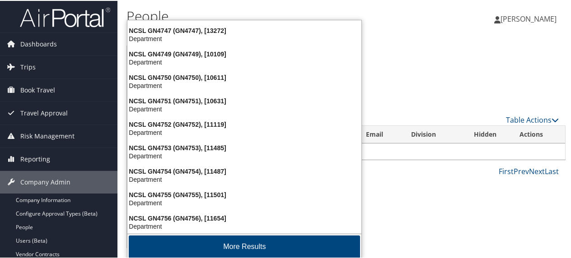
scroll to position [4652, 0]
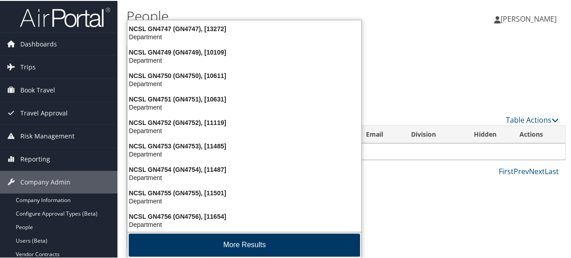
click at [256, 241] on button "More Results" at bounding box center [244, 244] width 231 height 23
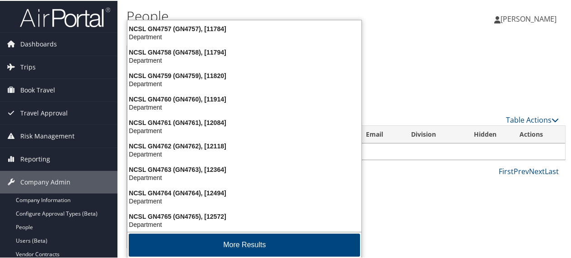
scroll to position [4863, 0]
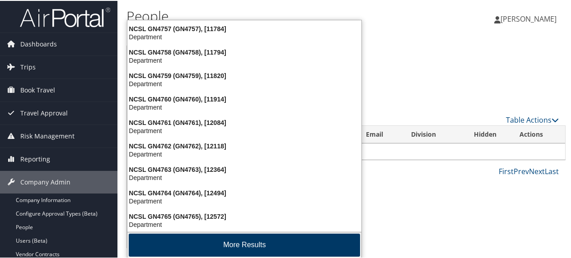
click at [255, 242] on button "More Results" at bounding box center [244, 244] width 231 height 23
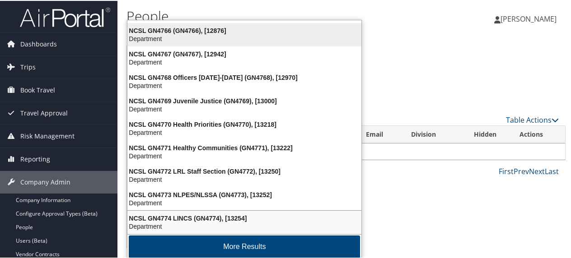
scroll to position [5074, 0]
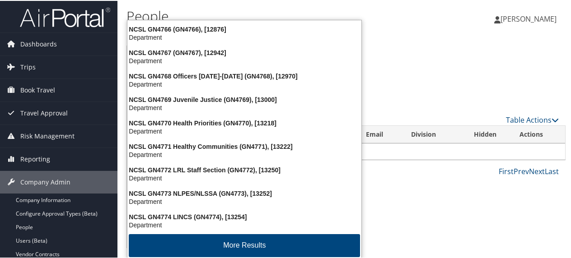
type input "NCSL"
click at [426, 8] on div "Suzanne Blitstein Suzanne Blitstein My Settings Travel Agency Contacts Log Cons…" at bounding box center [479, 22] width 192 height 35
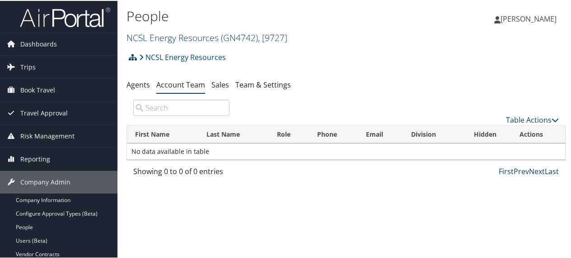
click at [160, 37] on link "NCSL Energy Resources ( GN4742 ) , [ 9727 ]" at bounding box center [206, 37] width 161 height 12
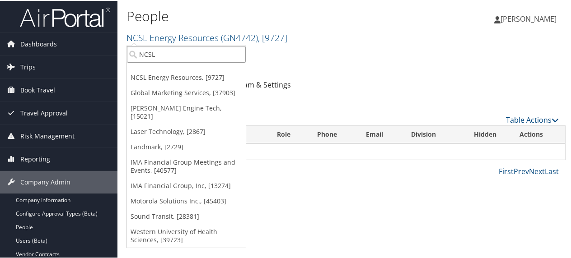
drag, startPoint x: 154, startPoint y: 52, endPoint x: 139, endPoint y: 54, distance: 15.5
click at [139, 54] on input "NCSL" at bounding box center [186, 53] width 119 height 17
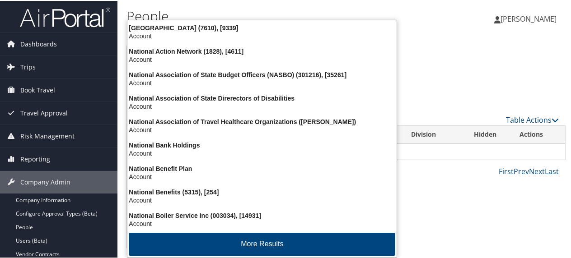
scroll to position [0, 0]
type input "National c"
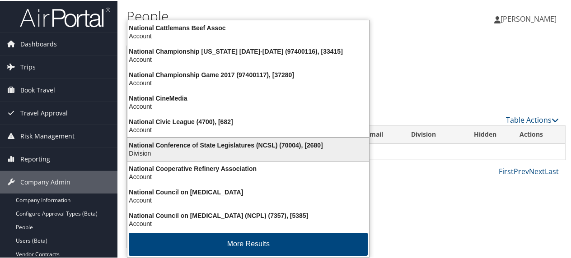
click at [173, 141] on div "National Conference of State Legislatures (NCSL) (70004), [2680]" at bounding box center [248, 144] width 252 height 8
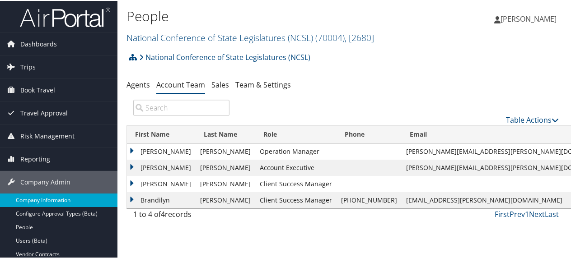
click at [41, 195] on link "Company Information" at bounding box center [58, 200] width 117 height 14
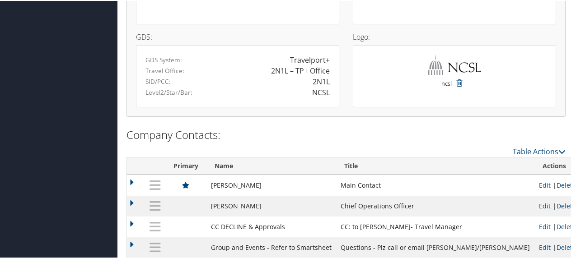
scroll to position [752, 0]
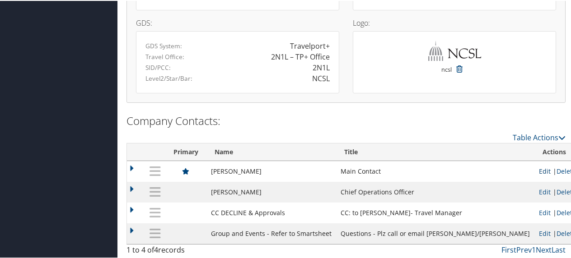
click at [539, 167] on link "Edit" at bounding box center [545, 170] width 12 height 9
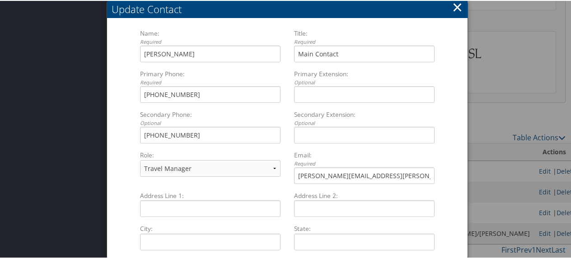
click at [457, 4] on button "×" at bounding box center [457, 6] width 10 height 18
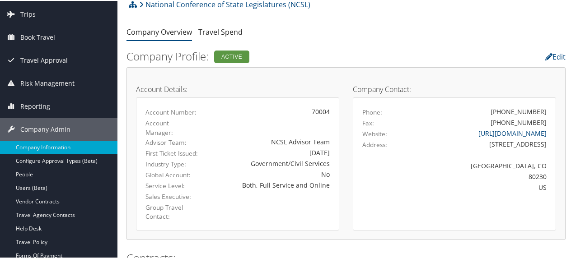
scroll to position [0, 0]
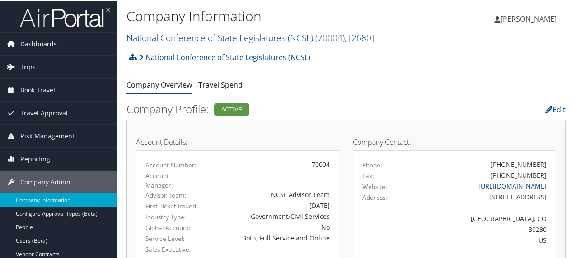
click at [48, 44] on span "Dashboards" at bounding box center [38, 43] width 37 height 23
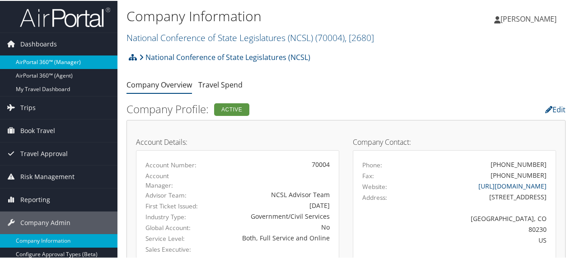
click at [55, 62] on link "AirPortal 360™ (Manager)" at bounding box center [58, 62] width 117 height 14
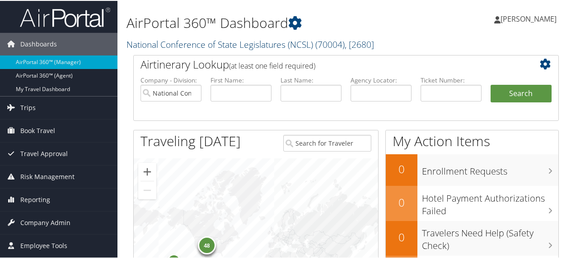
click at [178, 42] on link "National Conference of State Legislatures (NCSL) ( 70004 ) , [ 2680 ]" at bounding box center [250, 43] width 248 height 12
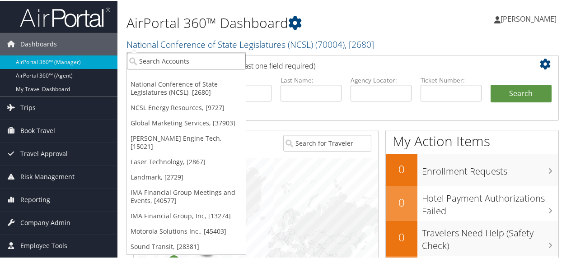
click at [168, 60] on input "search" at bounding box center [186, 60] width 119 height 17
type input "University of colorado"
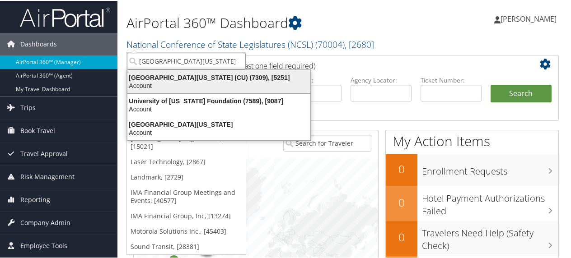
click at [173, 76] on div "University of Colorado (CU) (7309), [5251]" at bounding box center [219, 77] width 194 height 8
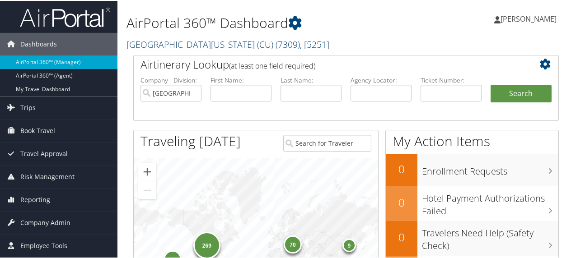
click at [159, 40] on link "[GEOGRAPHIC_DATA][US_STATE] (CU) ( 7309 ) , [ 5251 ]" at bounding box center [227, 43] width 203 height 12
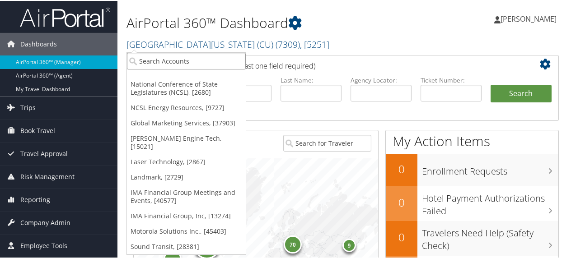
click at [160, 55] on input "search" at bounding box center [186, 60] width 119 height 17
type input "[PERSON_NAME]"
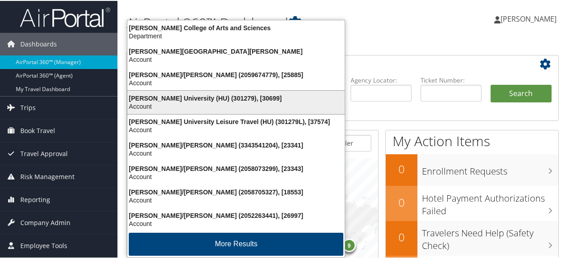
click at [175, 95] on div "[PERSON_NAME] University (HU) (301279), [30699]" at bounding box center [236, 97] width 228 height 8
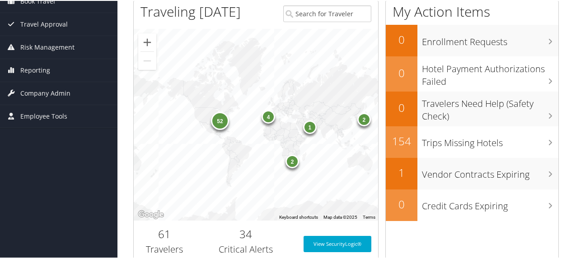
scroll to position [40, 0]
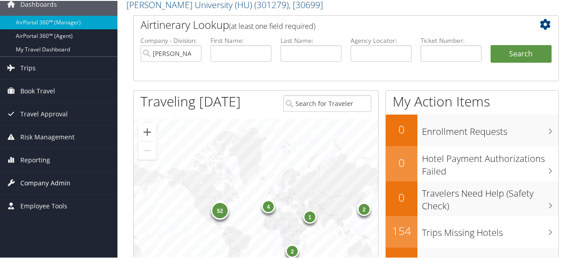
click at [39, 181] on span "Company Admin" at bounding box center [45, 182] width 50 height 23
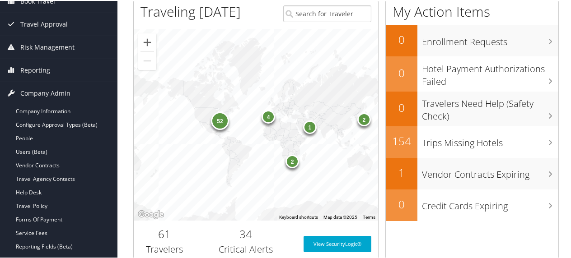
scroll to position [151, 0]
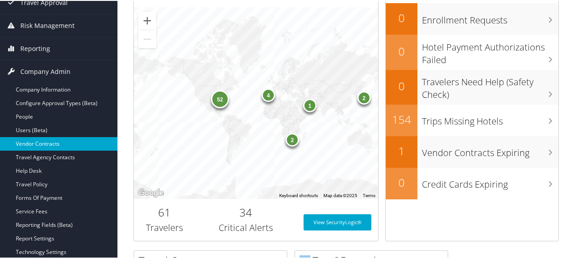
click at [28, 140] on link "Vendor Contracts" at bounding box center [58, 143] width 117 height 14
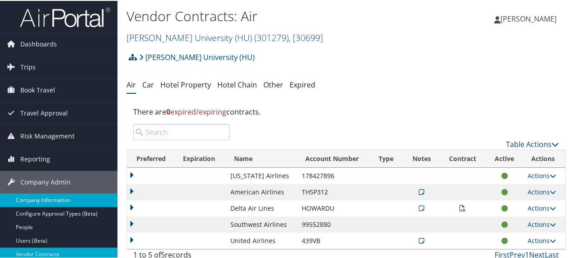
click at [45, 197] on link "Company Information" at bounding box center [58, 200] width 117 height 14
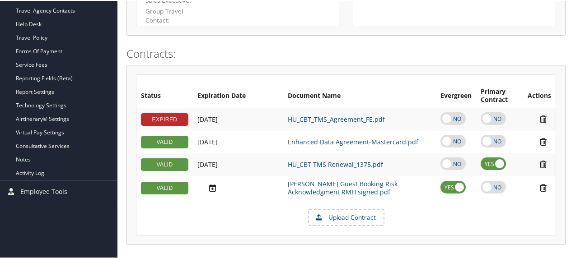
scroll to position [266, 0]
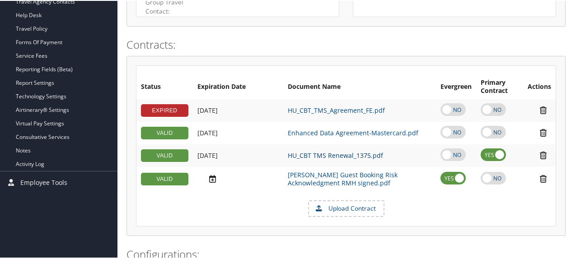
click at [337, 154] on link "HU_CBT TMS Renewal_1375.pdf" at bounding box center [335, 154] width 95 height 9
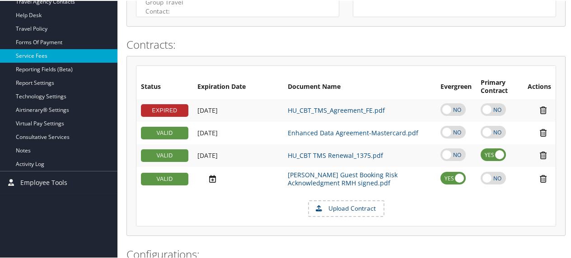
click at [48, 53] on link "Service Fees" at bounding box center [58, 55] width 117 height 14
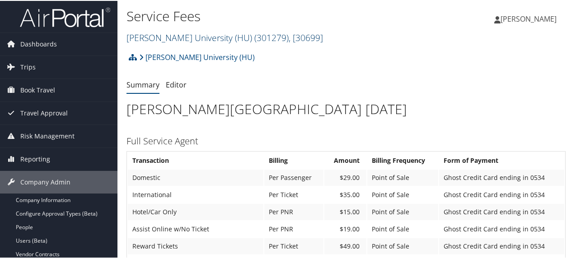
click at [170, 36] on link "Howard University (HU) ( 301279 ) , [ 30699 ]" at bounding box center [224, 37] width 196 height 12
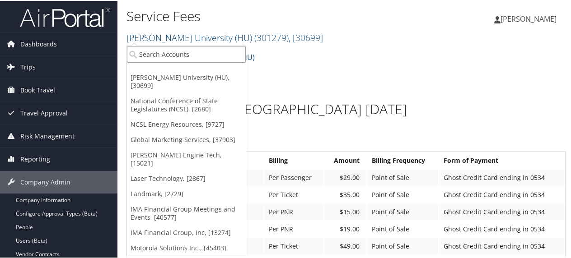
click at [170, 54] on input "search" at bounding box center [186, 53] width 119 height 17
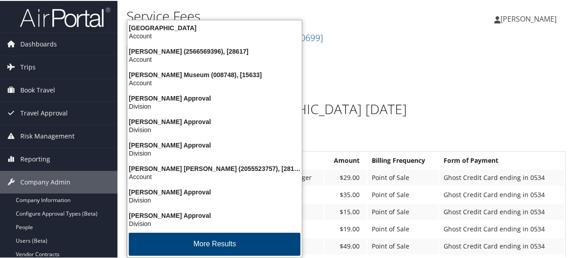
type input "Michigan"
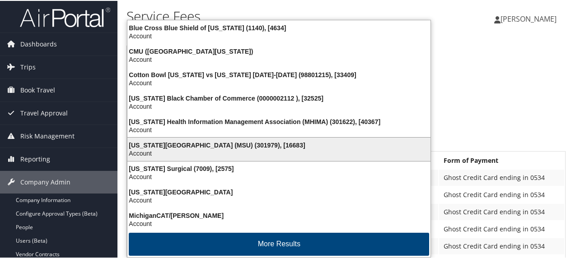
click at [174, 140] on div "Michigan State University (MSU) (301979), [16683]" at bounding box center [279, 144] width 314 height 8
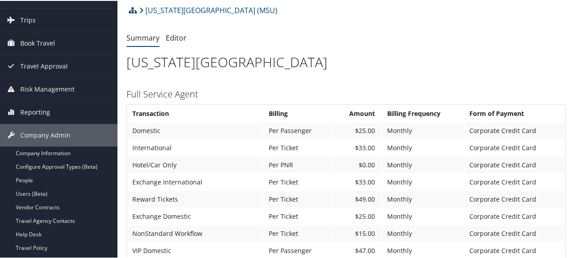
scroll to position [31, 0]
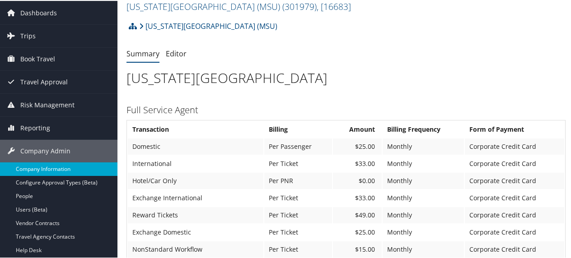
click at [59, 168] on link "Company Information" at bounding box center [58, 169] width 117 height 14
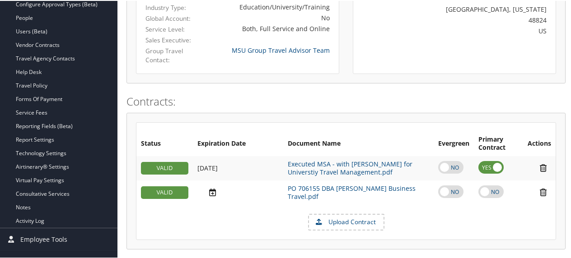
scroll to position [315, 0]
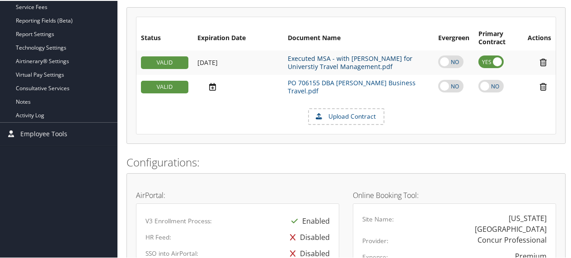
click at [316, 57] on link "Executed MSA - with [PERSON_NAME] for Universtiy Travel Management.pdf" at bounding box center [350, 61] width 125 height 17
